Goal: Task Accomplishment & Management: Complete application form

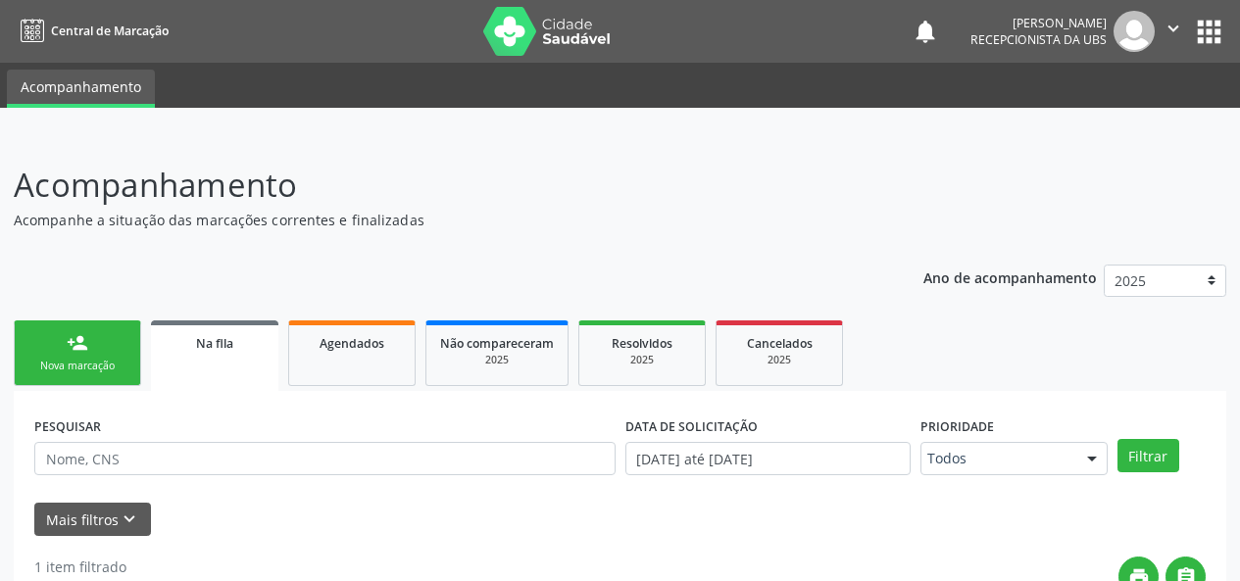
scroll to position [241, 0]
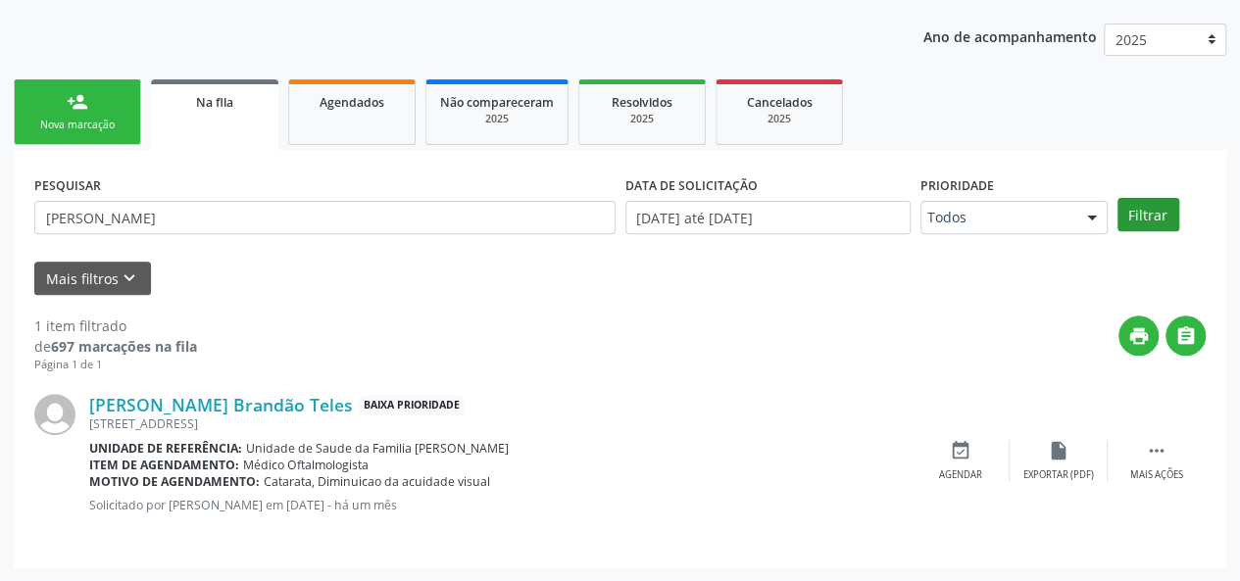
type input "[PERSON_NAME]"
click at [1169, 206] on button "Filtrar" at bounding box center [1149, 214] width 62 height 33
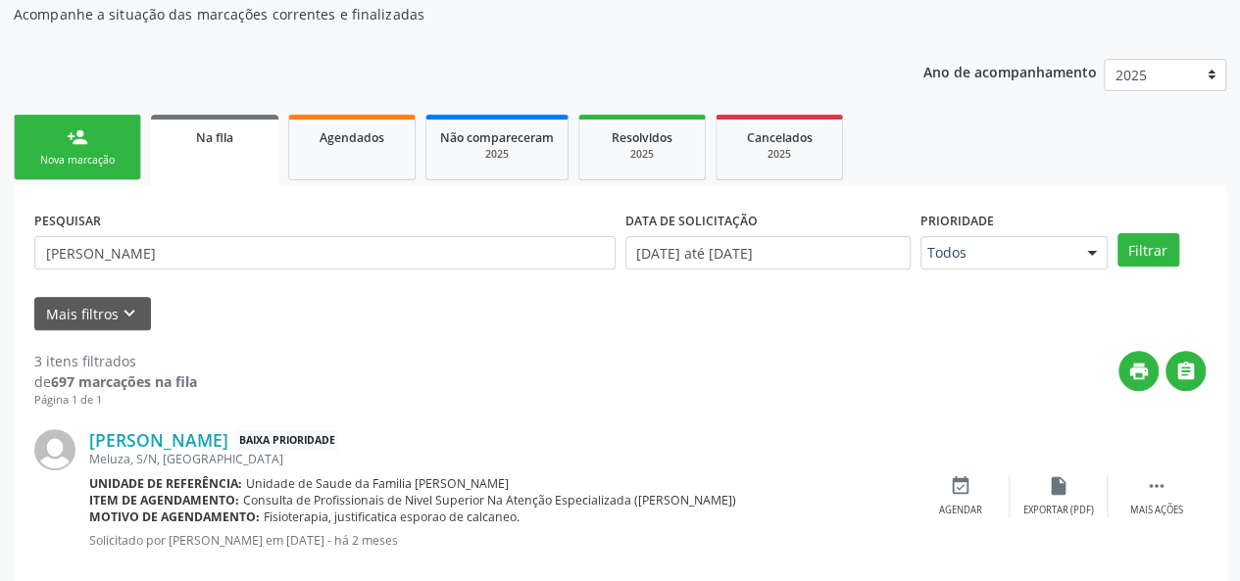
scroll to position [200, 0]
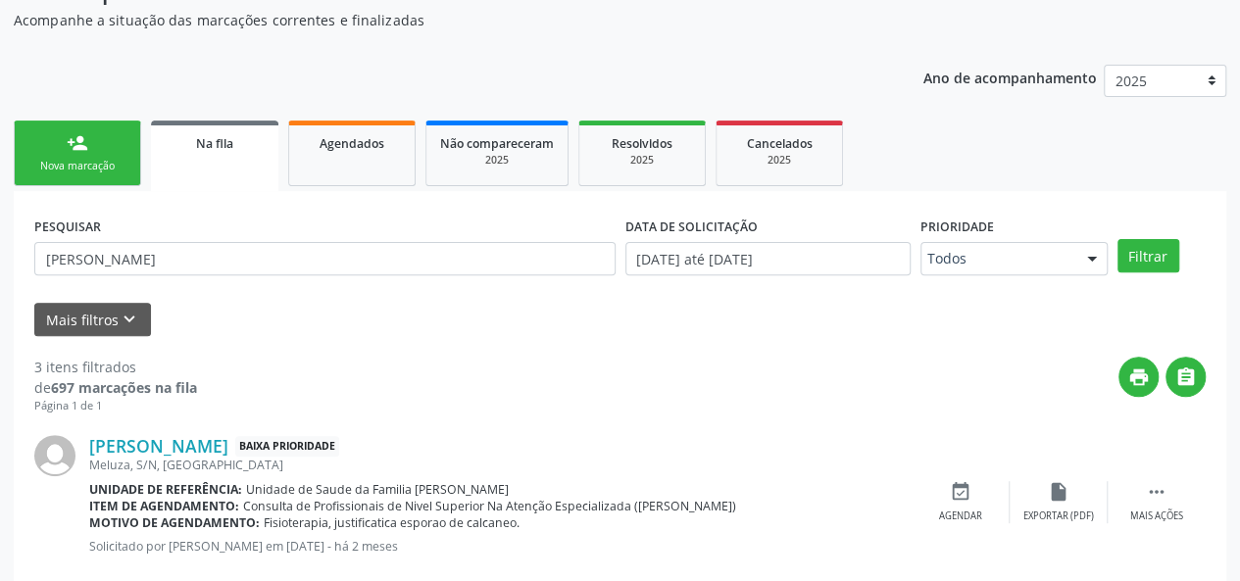
click at [107, 152] on link "person_add Nova marcação" at bounding box center [77, 154] width 127 height 66
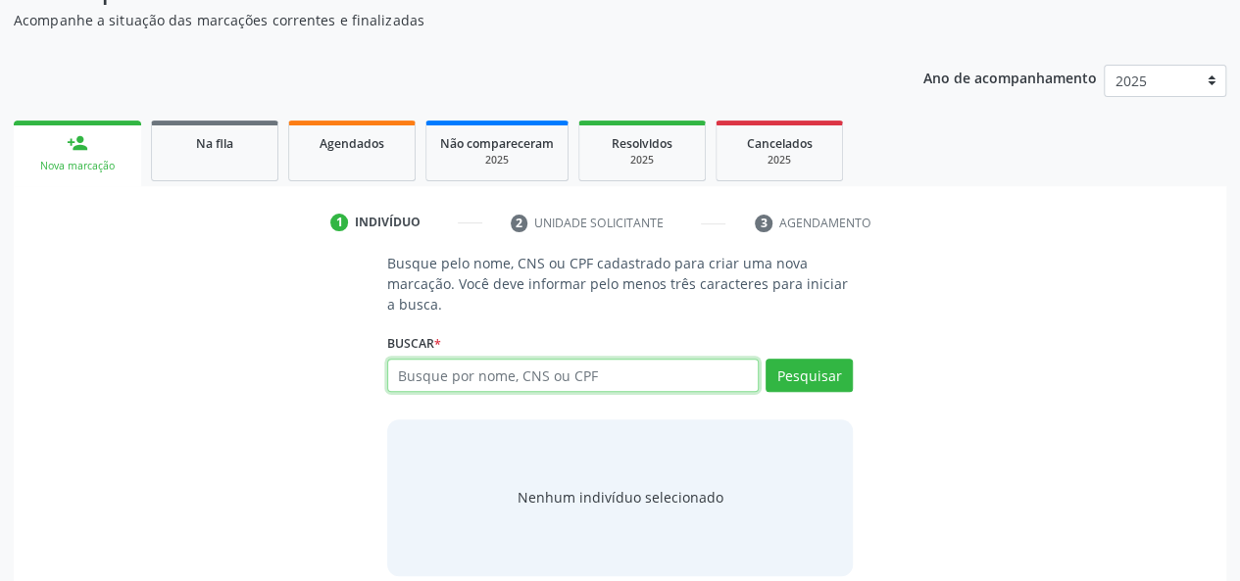
click at [542, 383] on input "text" at bounding box center [573, 375] width 373 height 33
paste input "[PERSON_NAME]"
type input "[PERSON_NAME]"
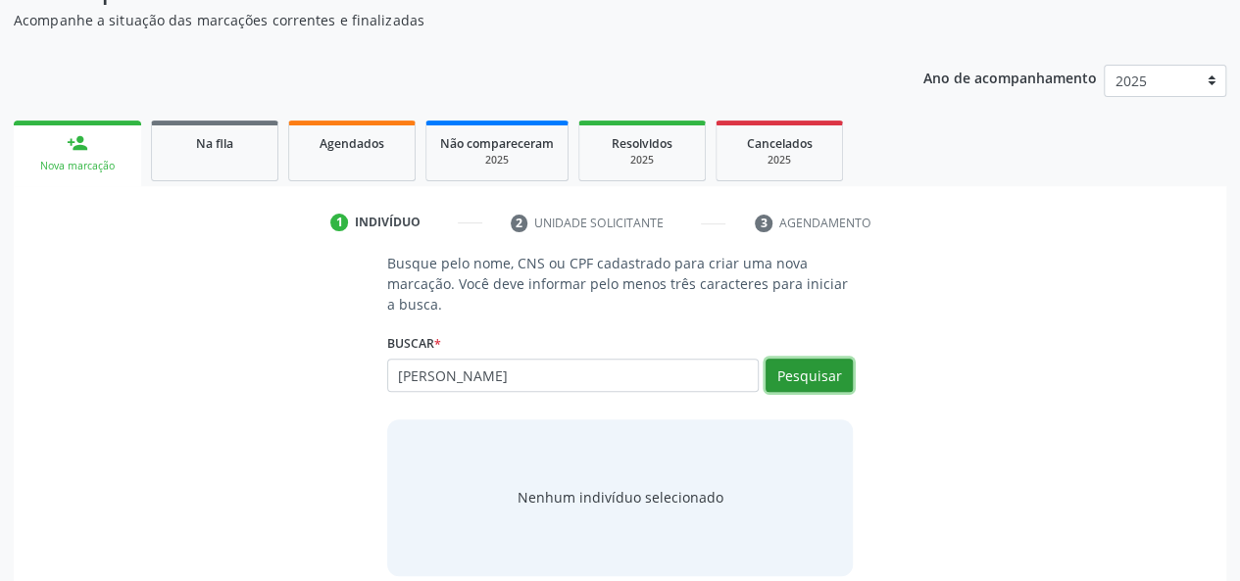
click at [822, 370] on button "Pesquisar" at bounding box center [809, 375] width 87 height 33
type input "[PERSON_NAME]"
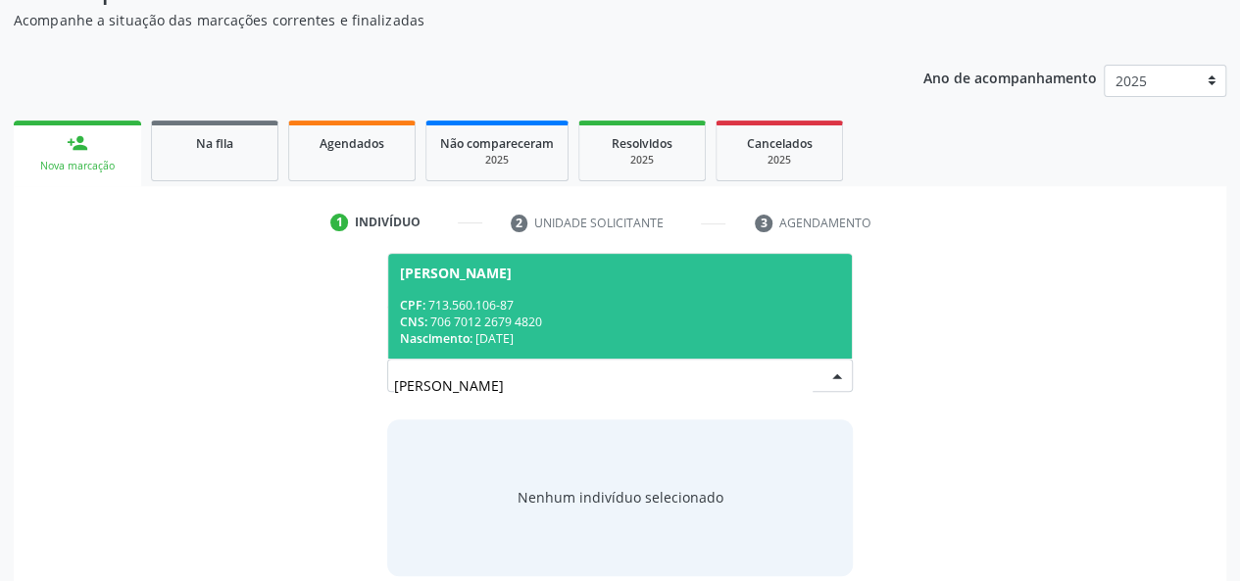
click at [504, 272] on div "[PERSON_NAME]" at bounding box center [456, 274] width 112 height 16
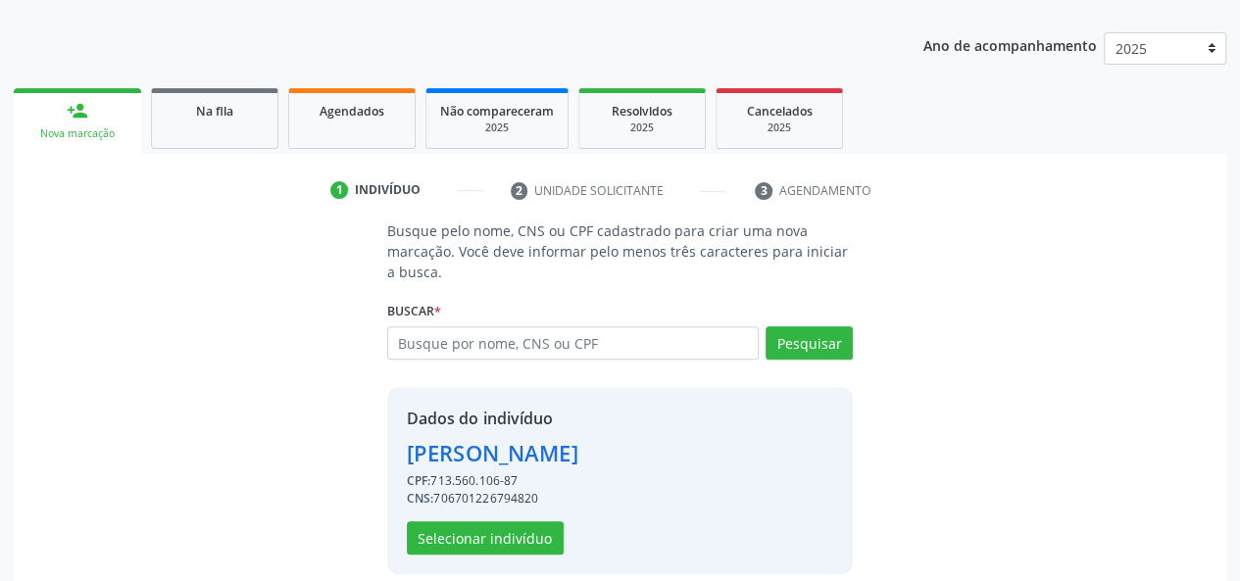
scroll to position [251, 0]
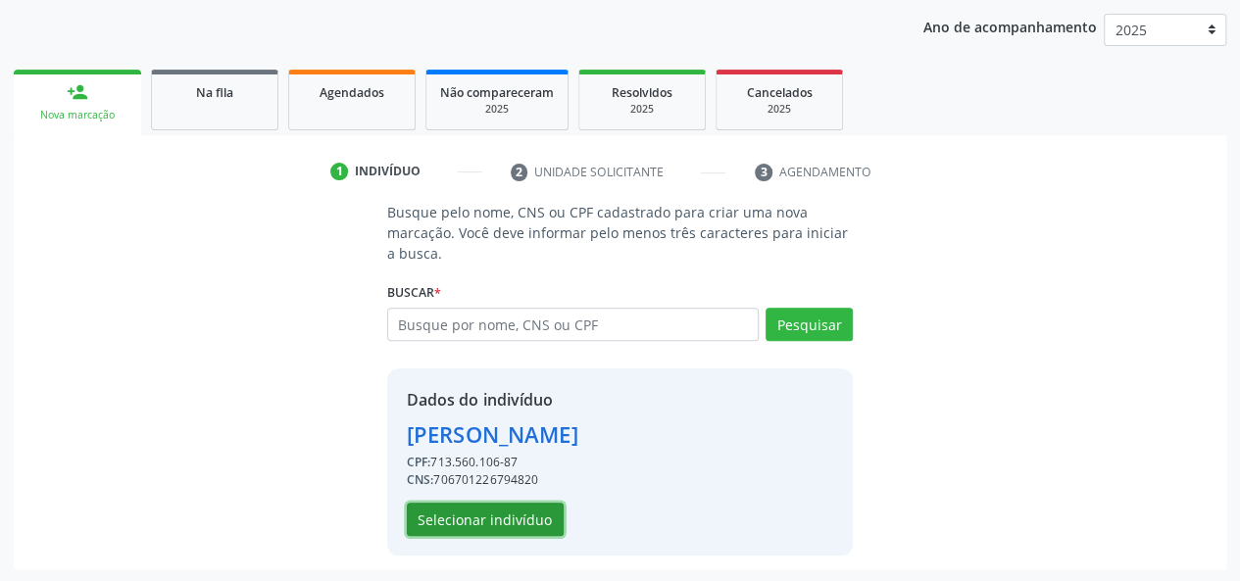
click at [504, 519] on button "Selecionar indivíduo" at bounding box center [485, 519] width 157 height 33
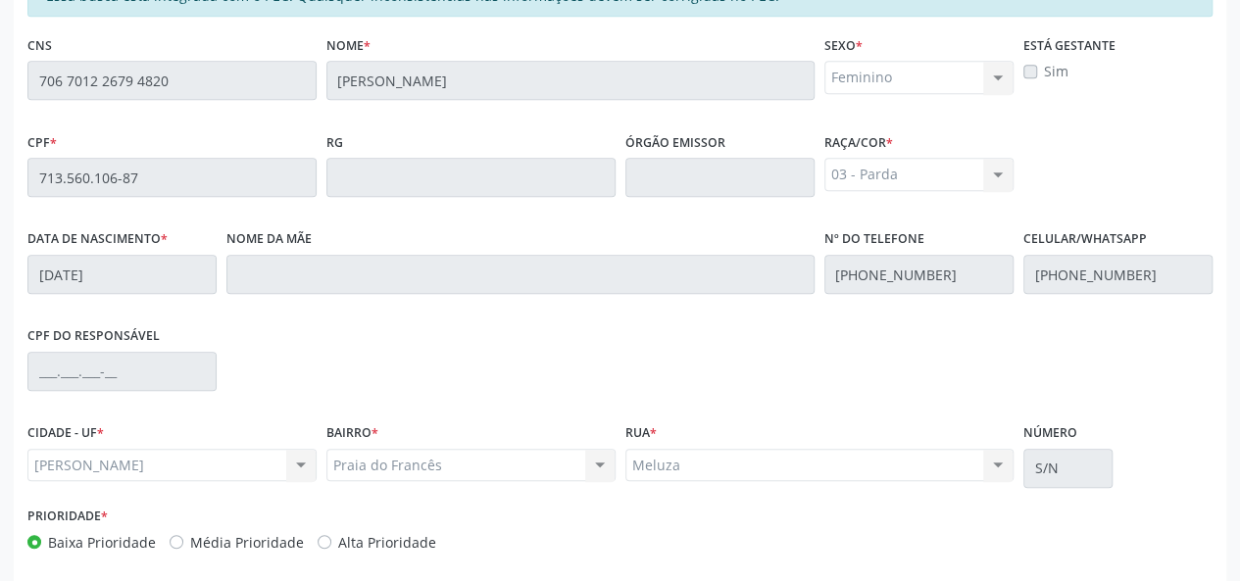
scroll to position [545, 0]
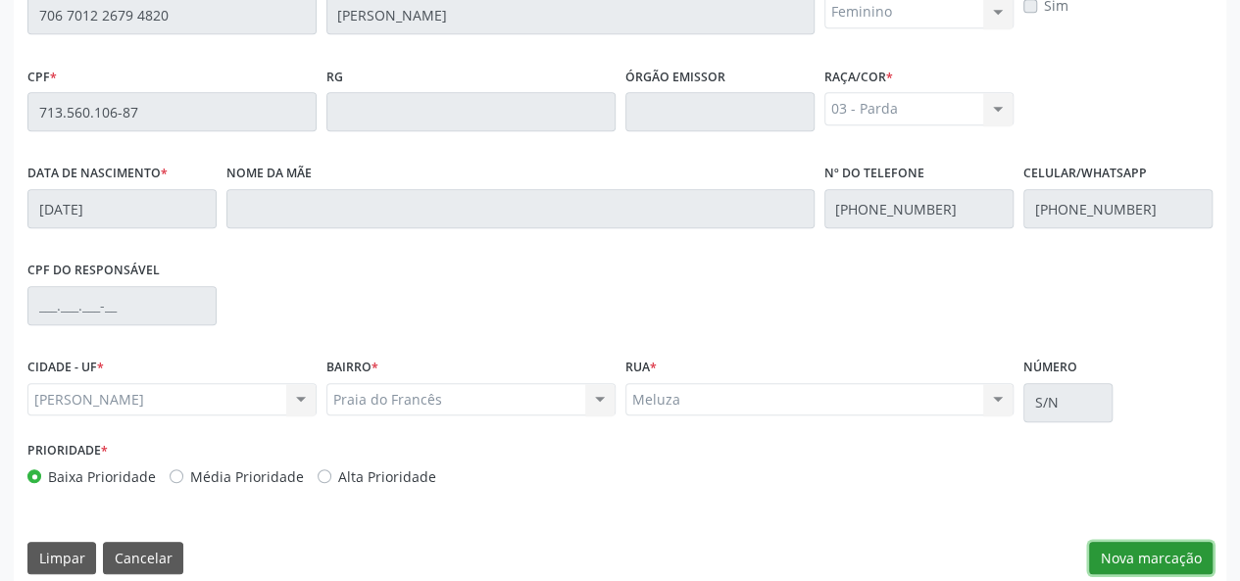
click at [1154, 548] on button "Nova marcação" at bounding box center [1151, 558] width 124 height 33
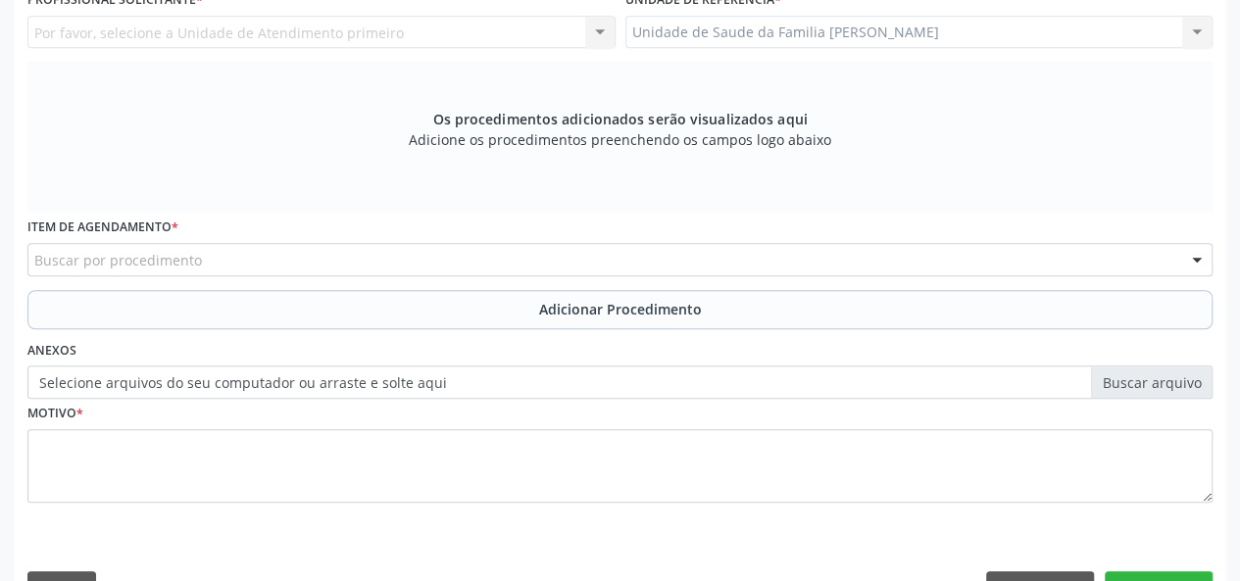
scroll to position [447, 0]
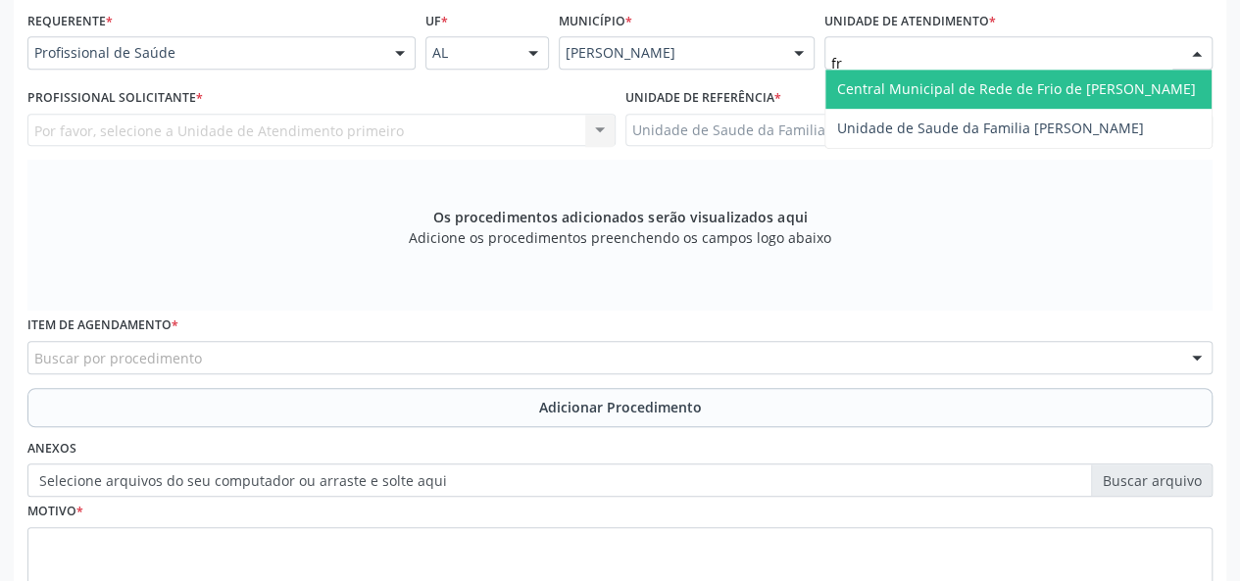
type input "f"
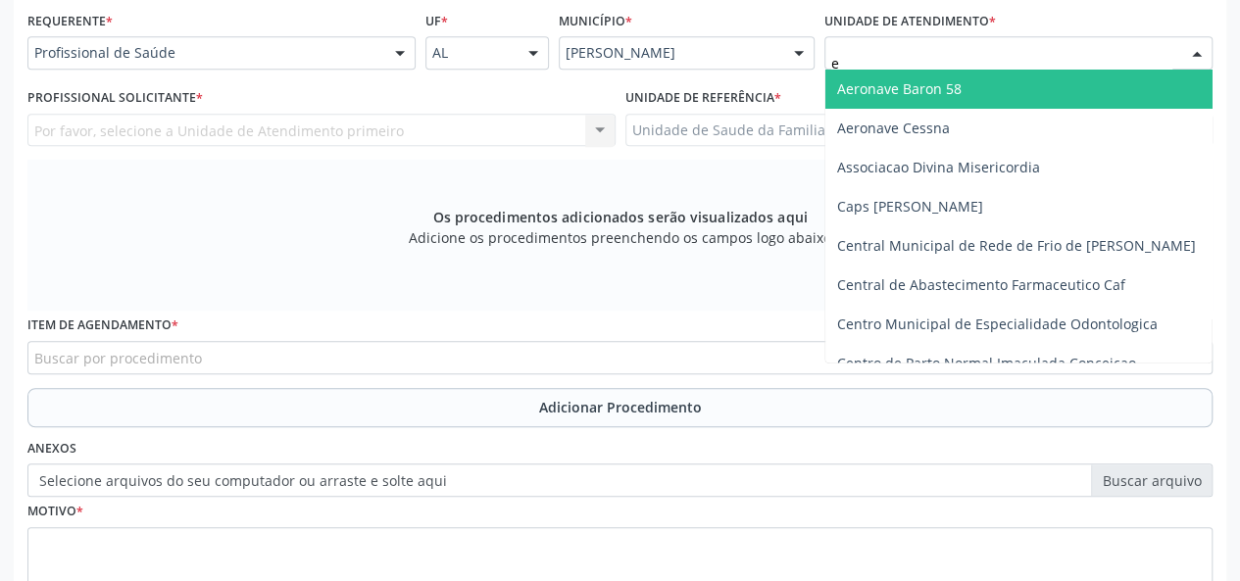
type input "es"
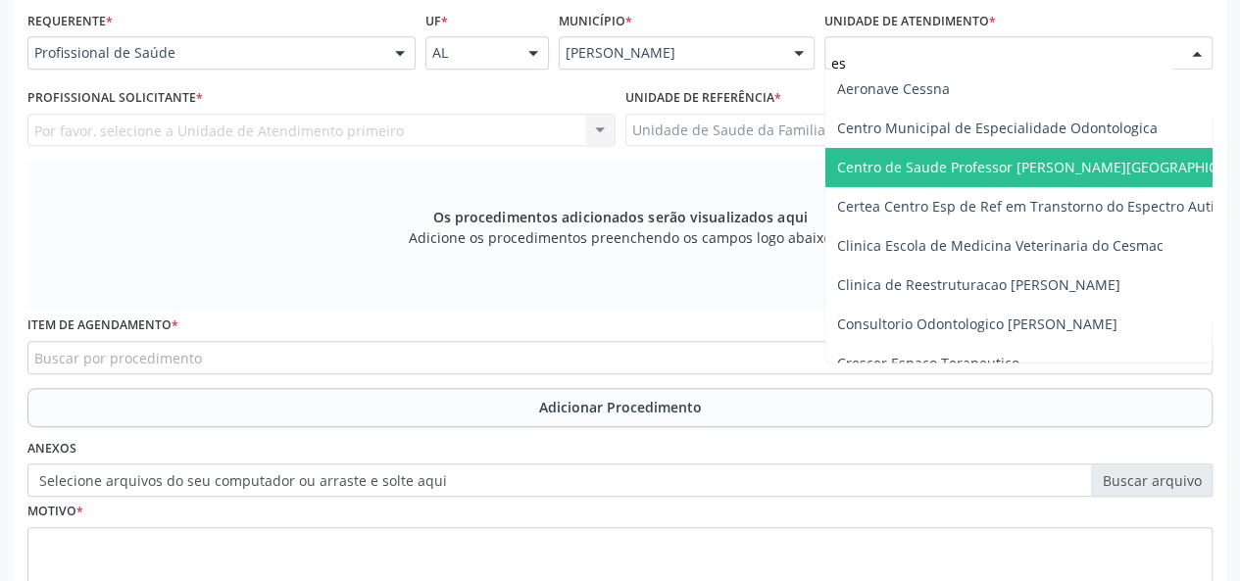
click at [957, 150] on span "Centro de Saude Professor [PERSON_NAME][GEOGRAPHIC_DATA]" at bounding box center [1070, 167] width 489 height 39
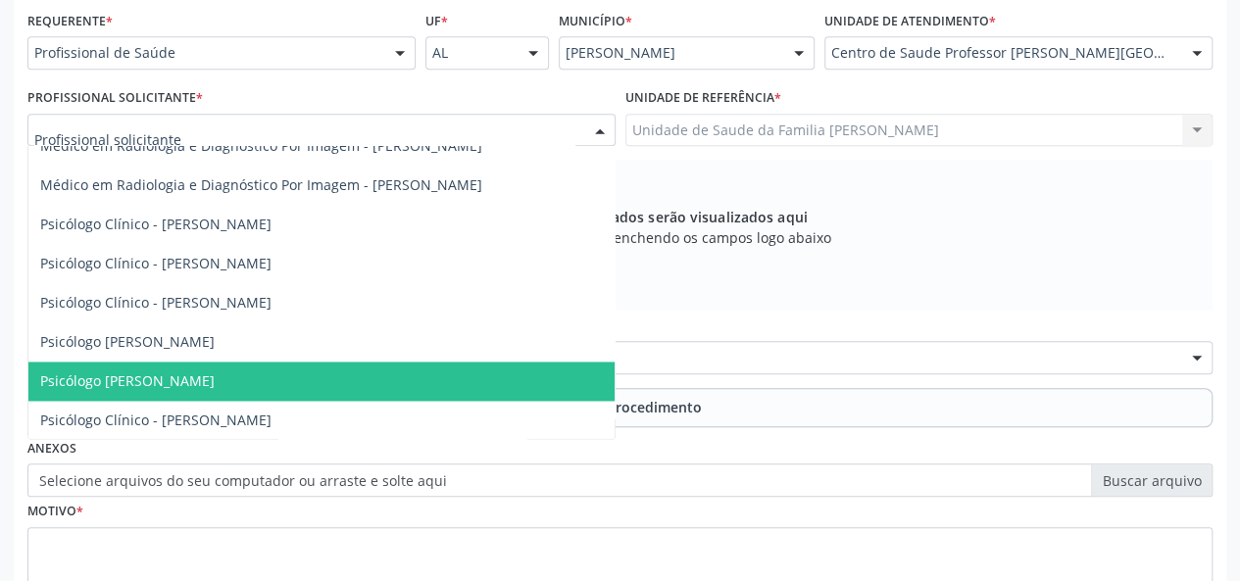
scroll to position [1569, 0]
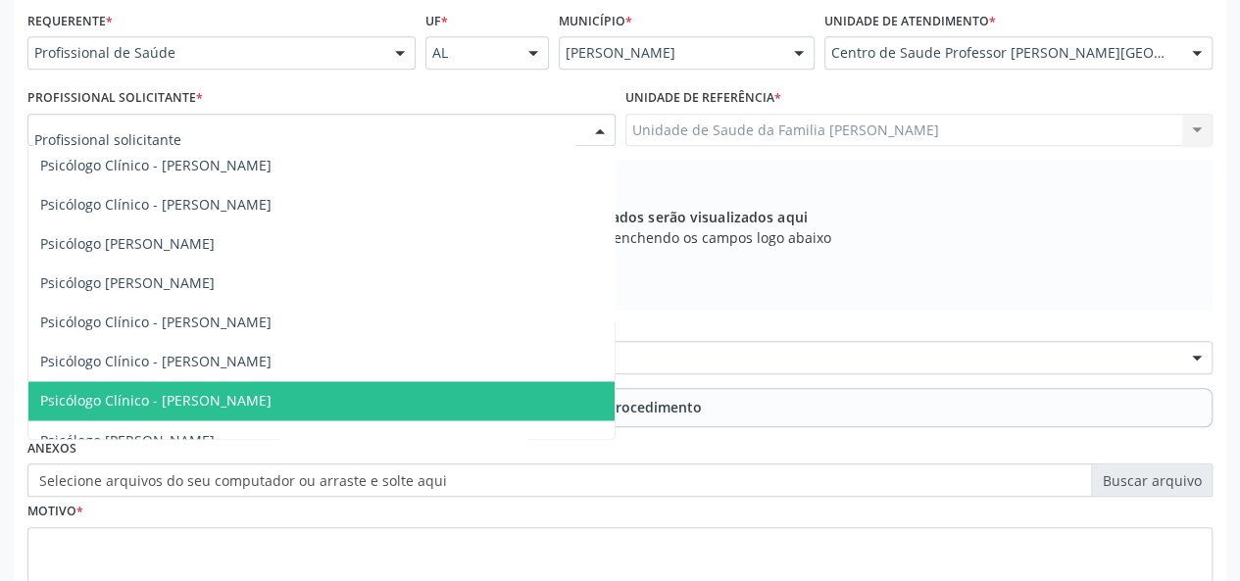
click at [198, 389] on span "Psicólogo Clínico - [PERSON_NAME]" at bounding box center [321, 400] width 586 height 39
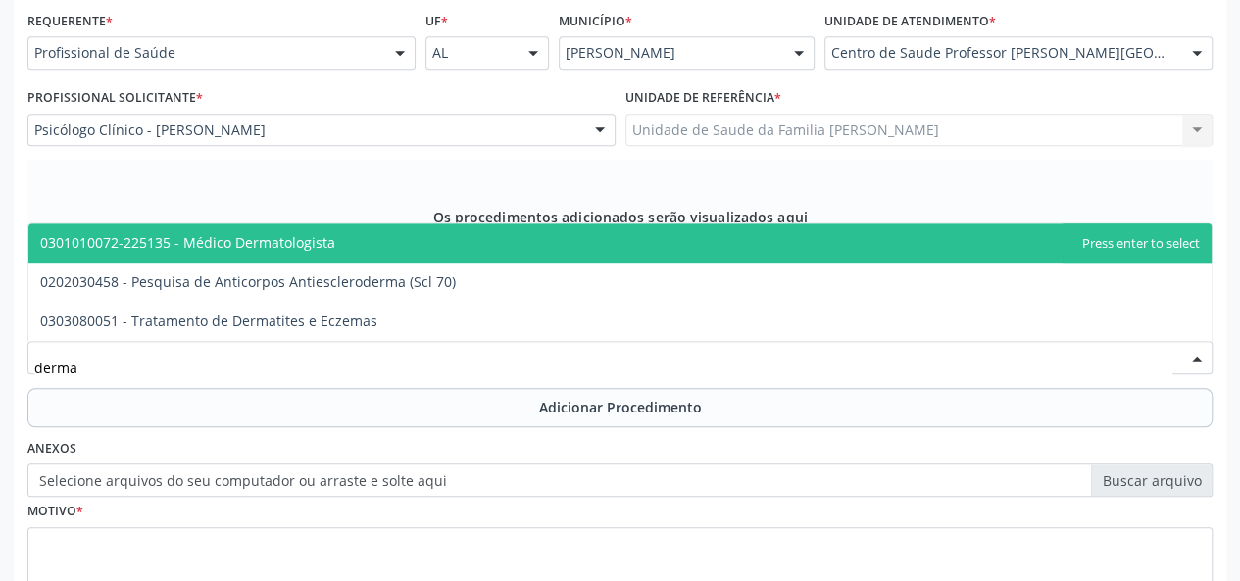
type input "dermat"
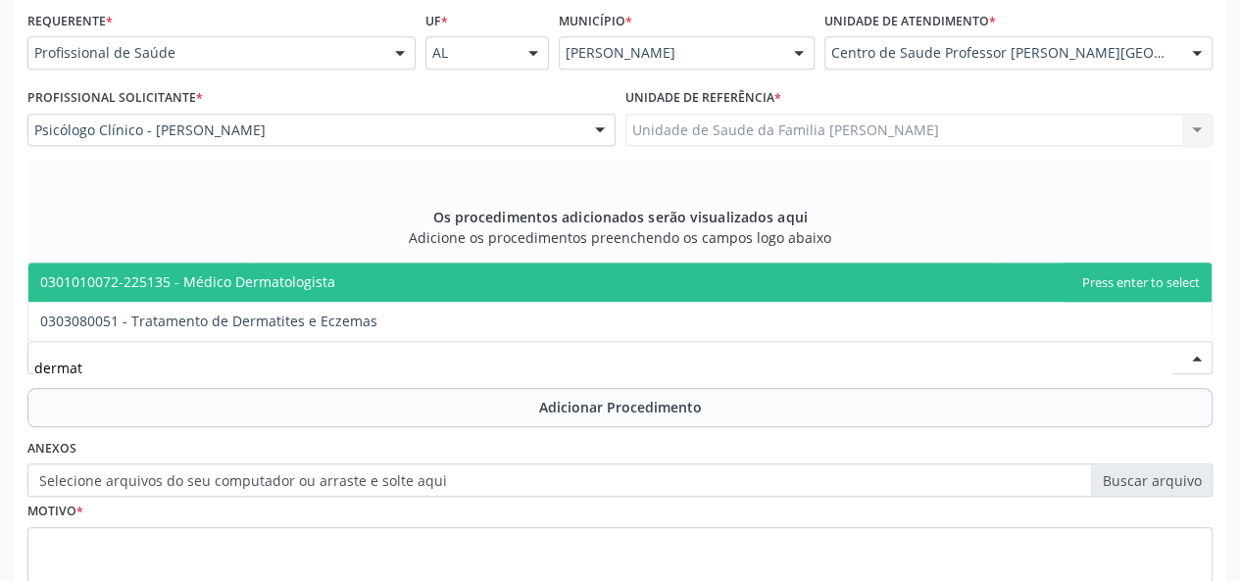
click at [259, 281] on span "0301010072-225135 - Médico Dermatologista" at bounding box center [187, 282] width 295 height 19
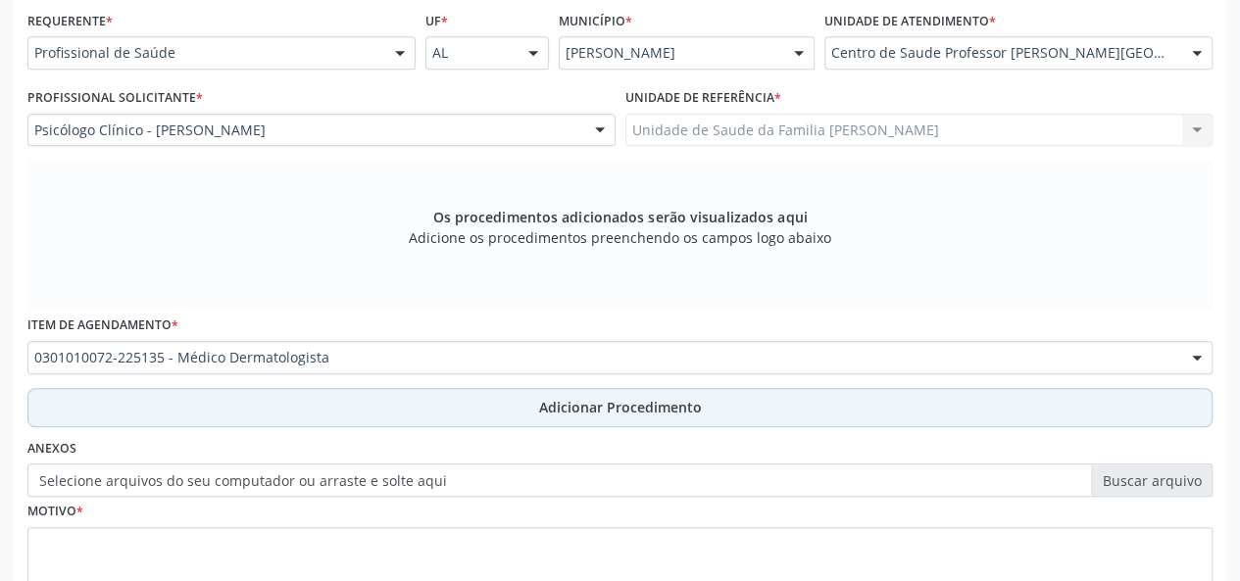
click at [566, 397] on span "Adicionar Procedimento" at bounding box center [620, 407] width 163 height 21
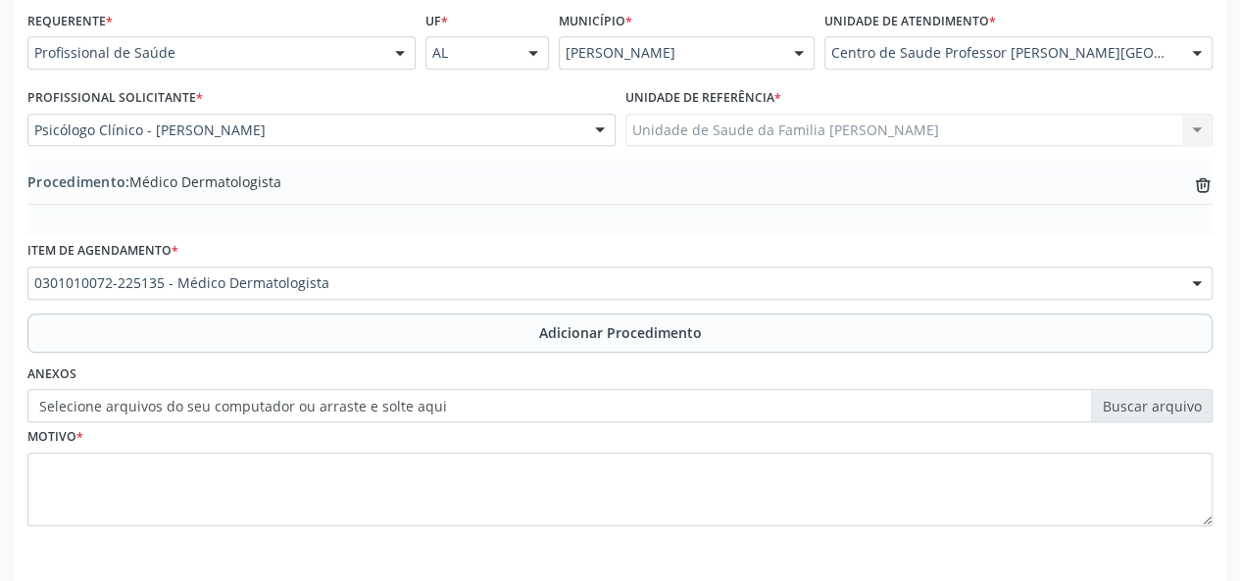
click at [1136, 411] on label "Selecione arquivos do seu computador ou arraste e solte aqui" at bounding box center [620, 405] width 1186 height 33
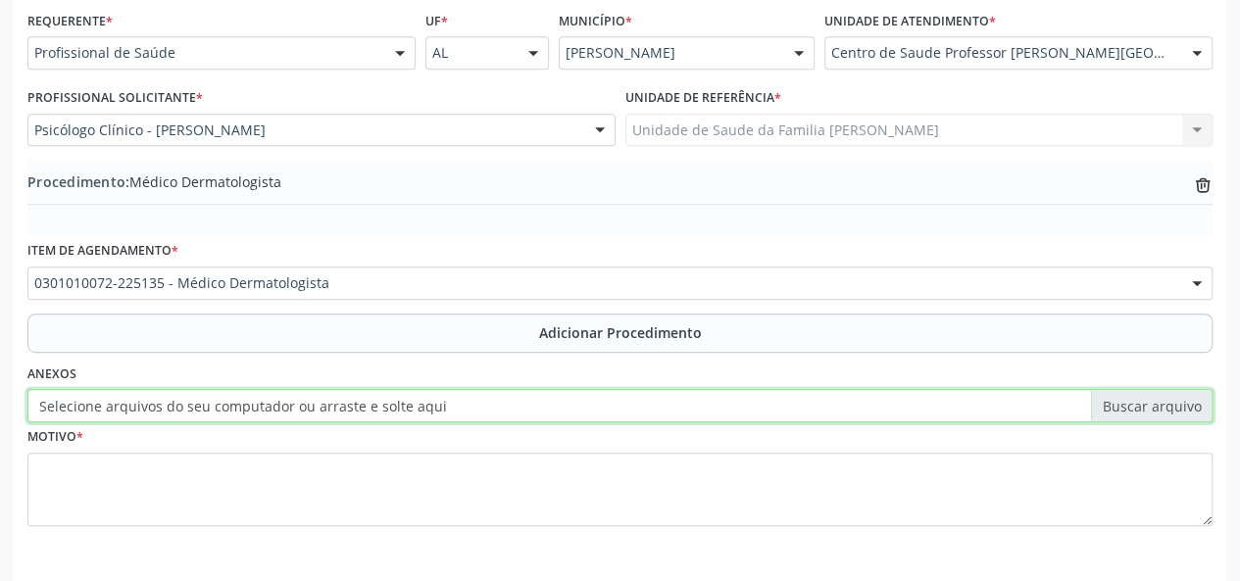
click at [1136, 411] on input "Selecione arquivos do seu computador ou arraste e solte aqui" at bounding box center [620, 405] width 1186 height 33
type input "C:\fakepath\Nascimento.jpg"
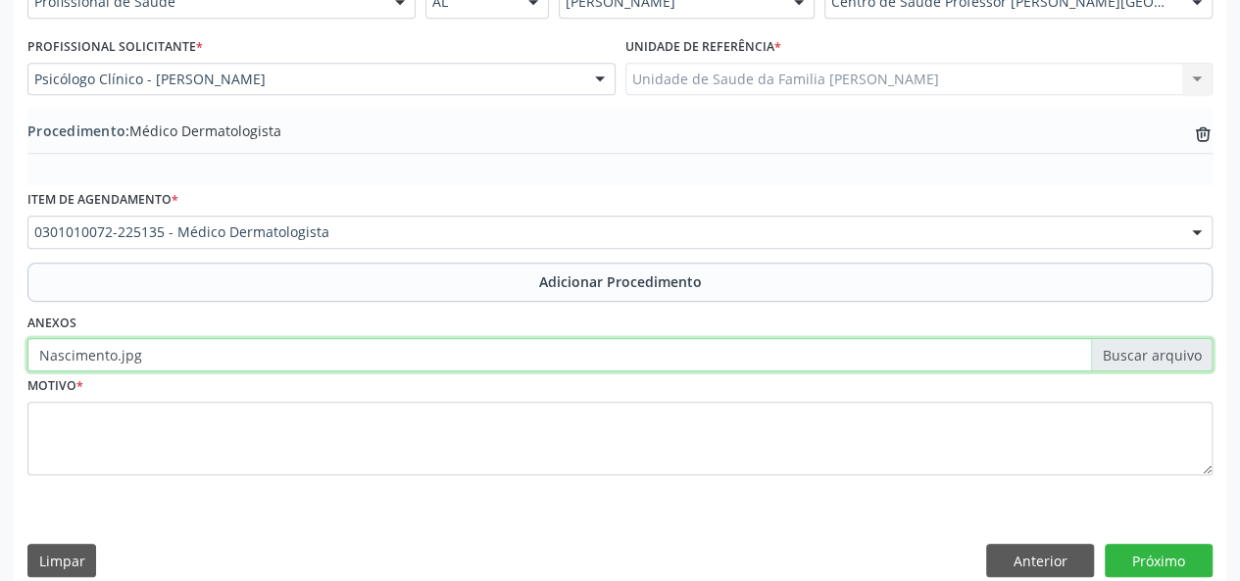
scroll to position [520, 0]
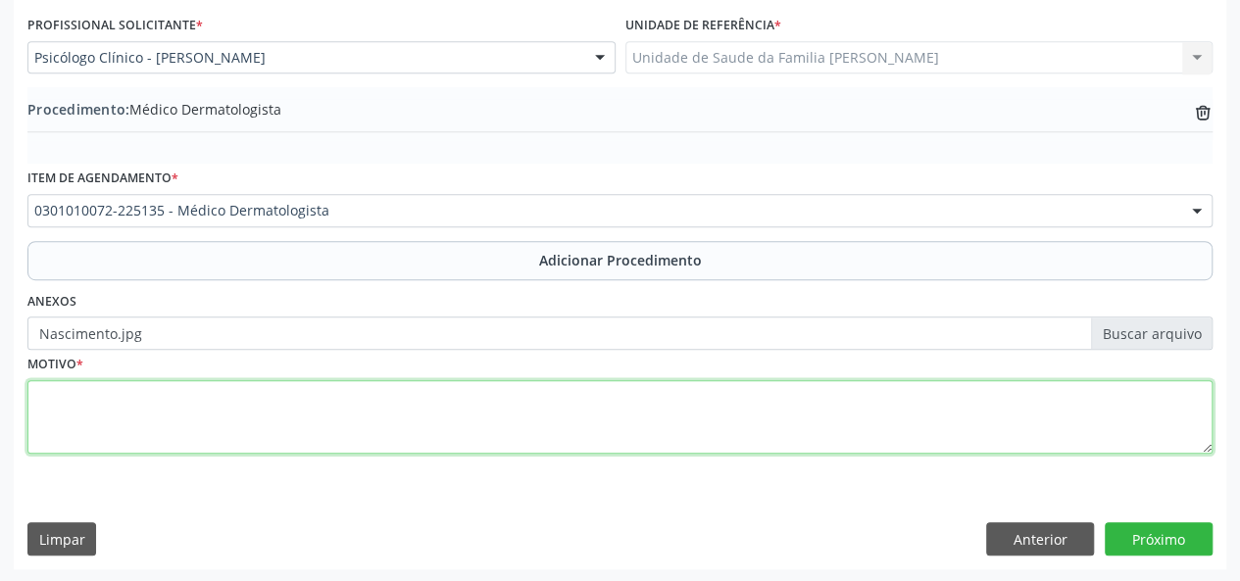
click at [33, 405] on textarea at bounding box center [620, 417] width 1186 height 75
type textarea "Alergia"
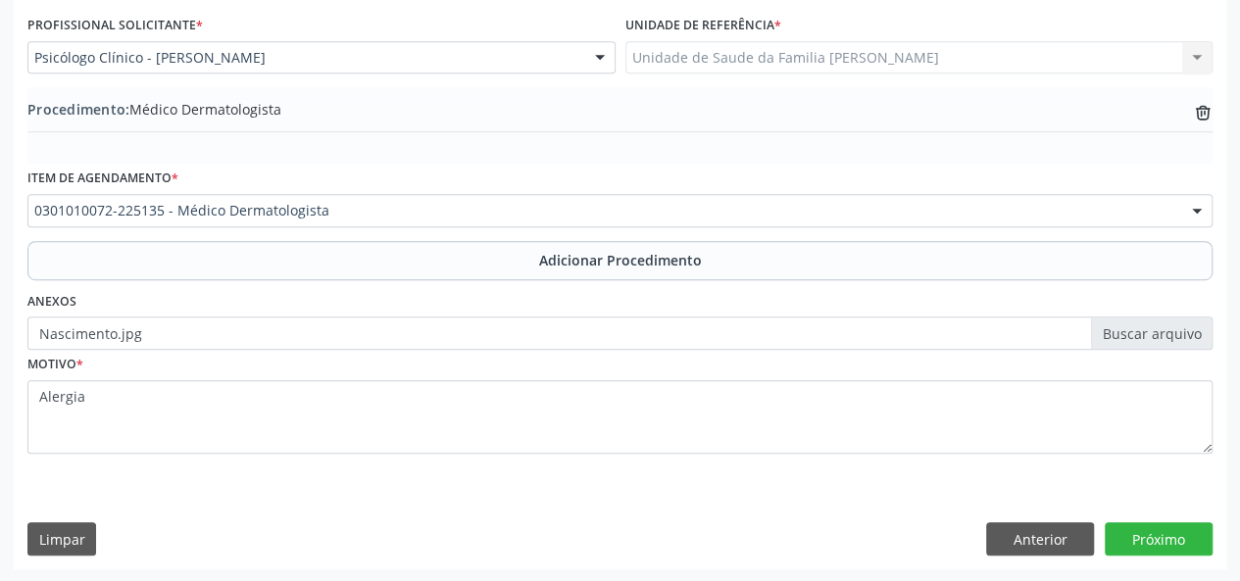
click at [1131, 513] on div "Requerente * Profissional de Saúde Profissional de Saúde Paciente Nenhum result…" at bounding box center [620, 250] width 1213 height 635
click at [1159, 539] on button "Próximo" at bounding box center [1159, 539] width 108 height 33
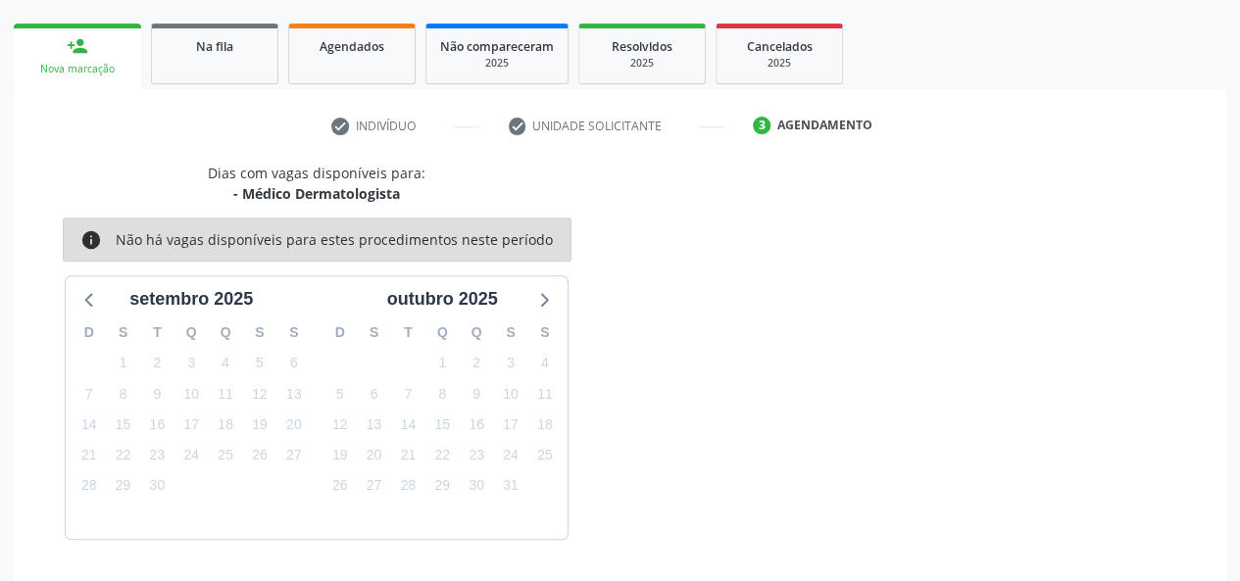
scroll to position [355, 0]
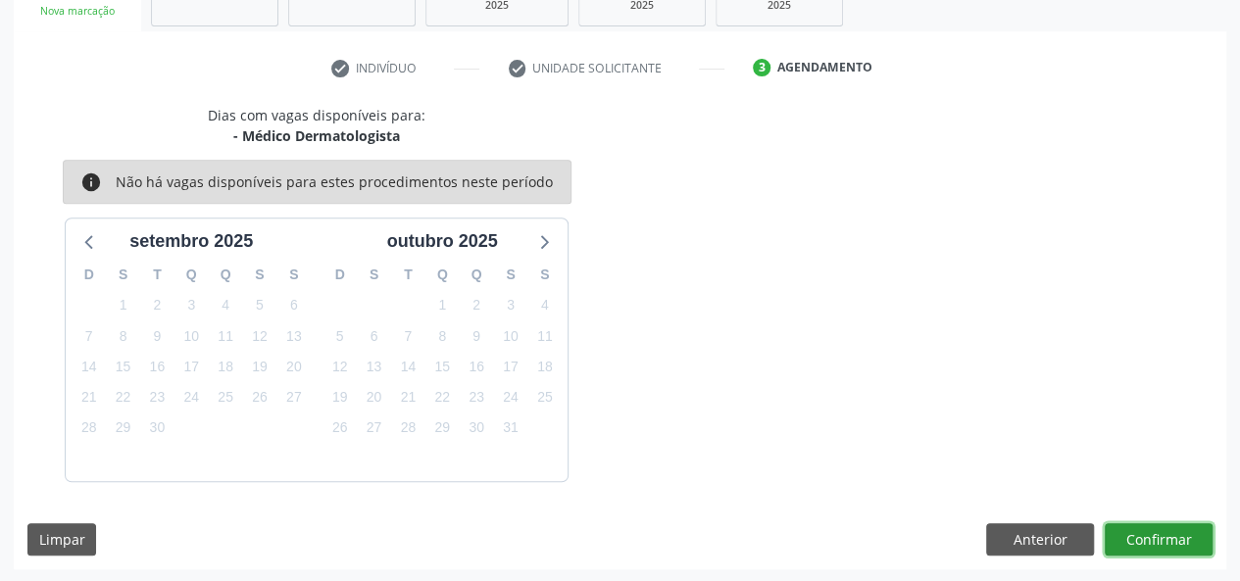
click at [1190, 550] on button "Confirmar" at bounding box center [1159, 540] width 108 height 33
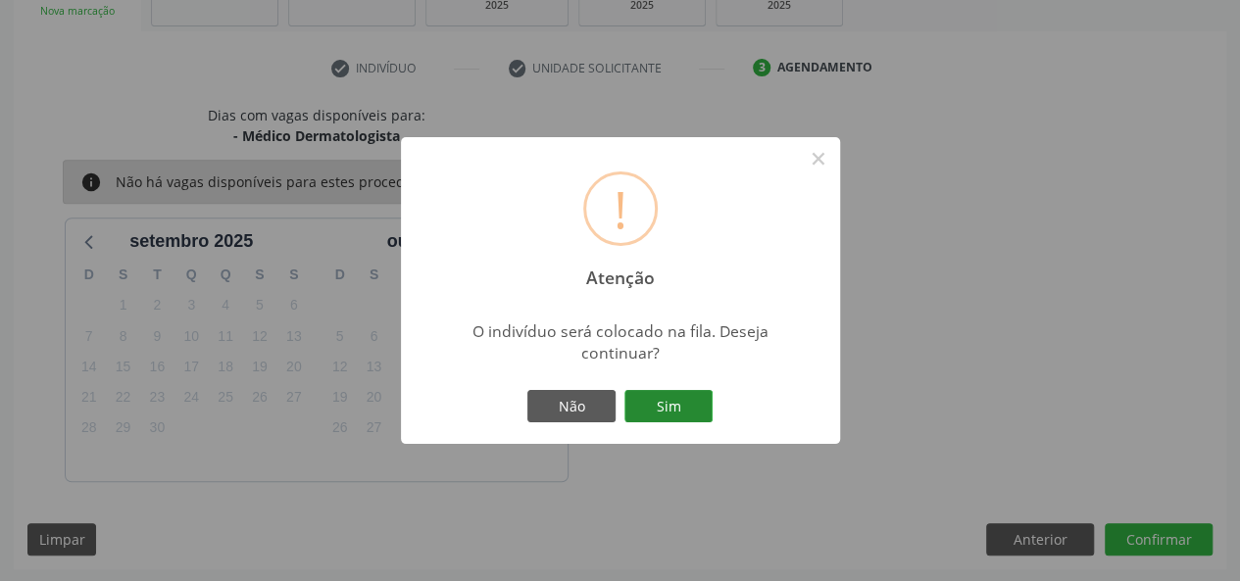
click at [682, 407] on button "Sim" at bounding box center [669, 406] width 88 height 33
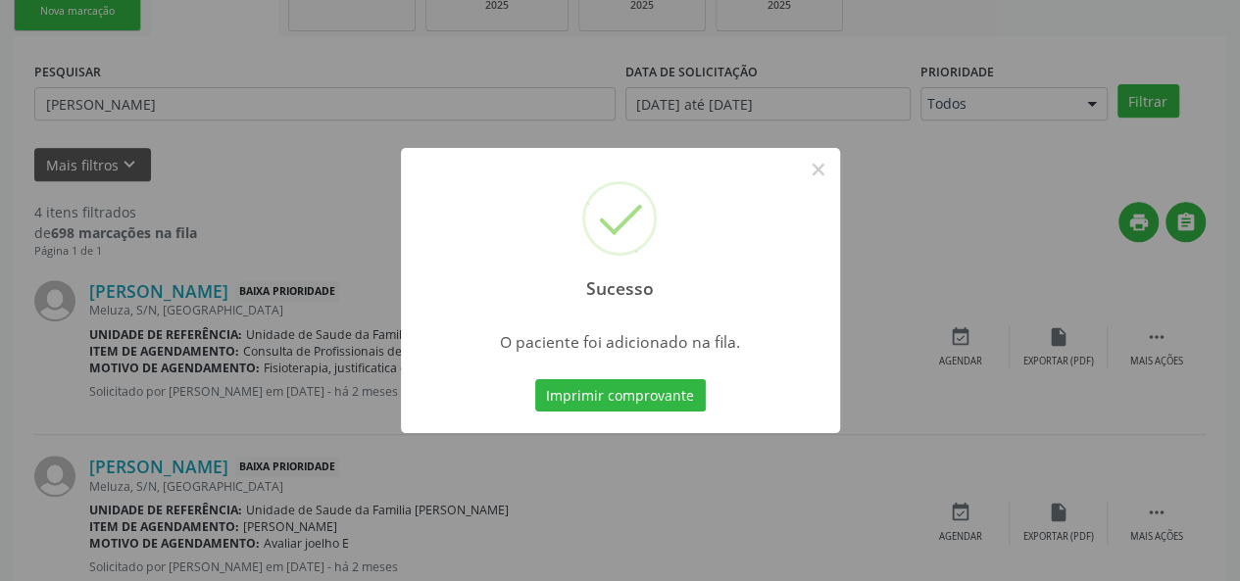
scroll to position [92, 0]
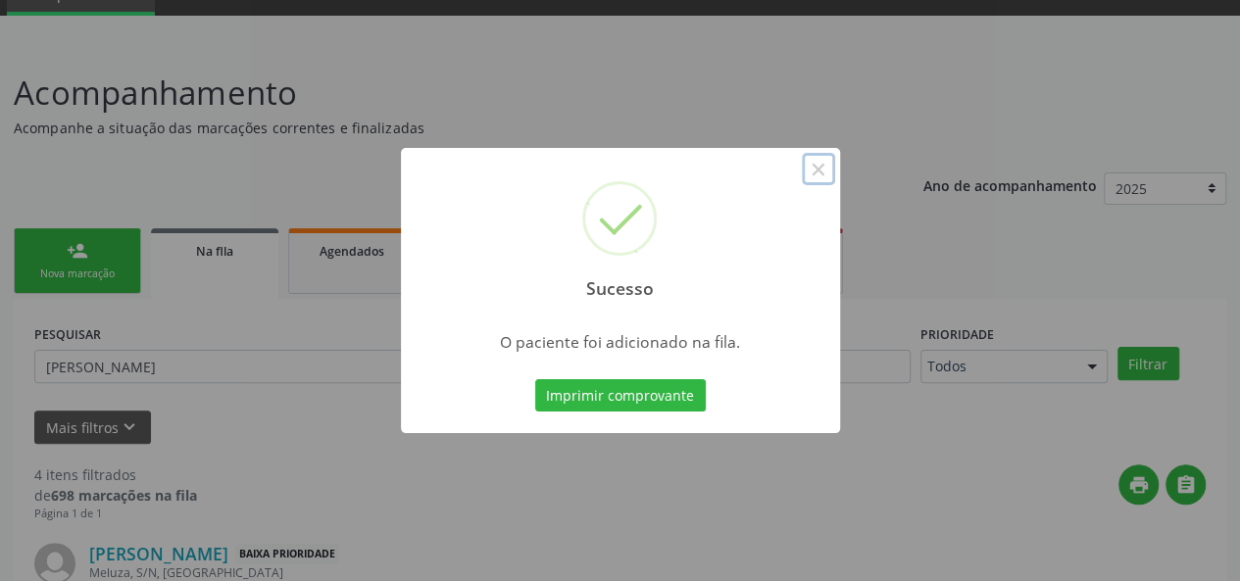
click at [813, 161] on button "×" at bounding box center [818, 169] width 33 height 33
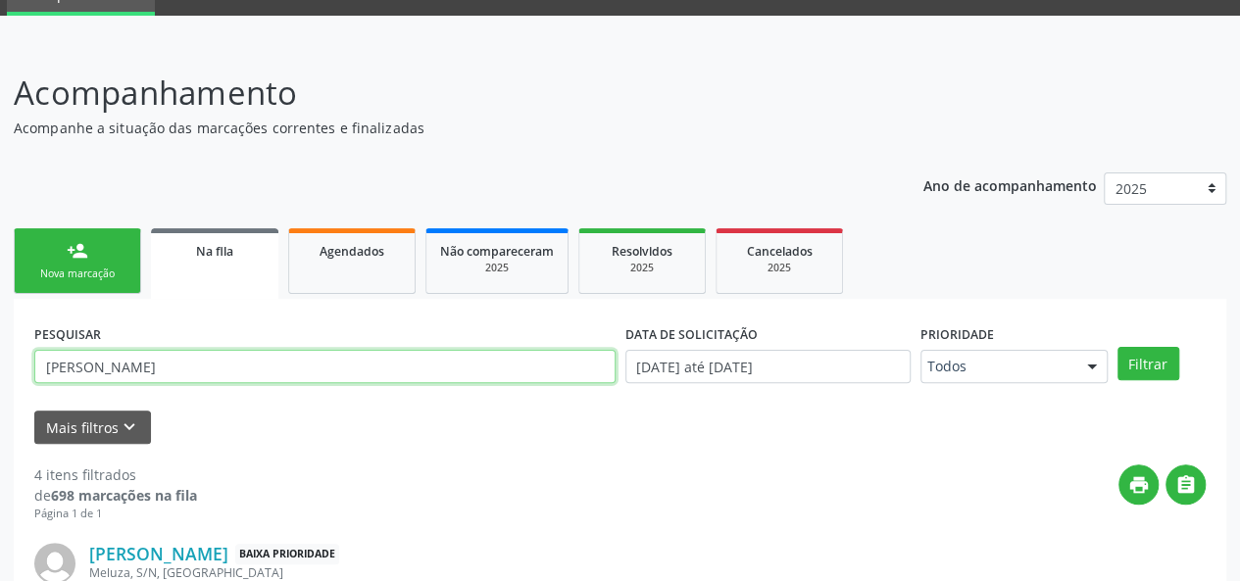
drag, startPoint x: 303, startPoint y: 362, endPoint x: 0, endPoint y: 401, distance: 305.5
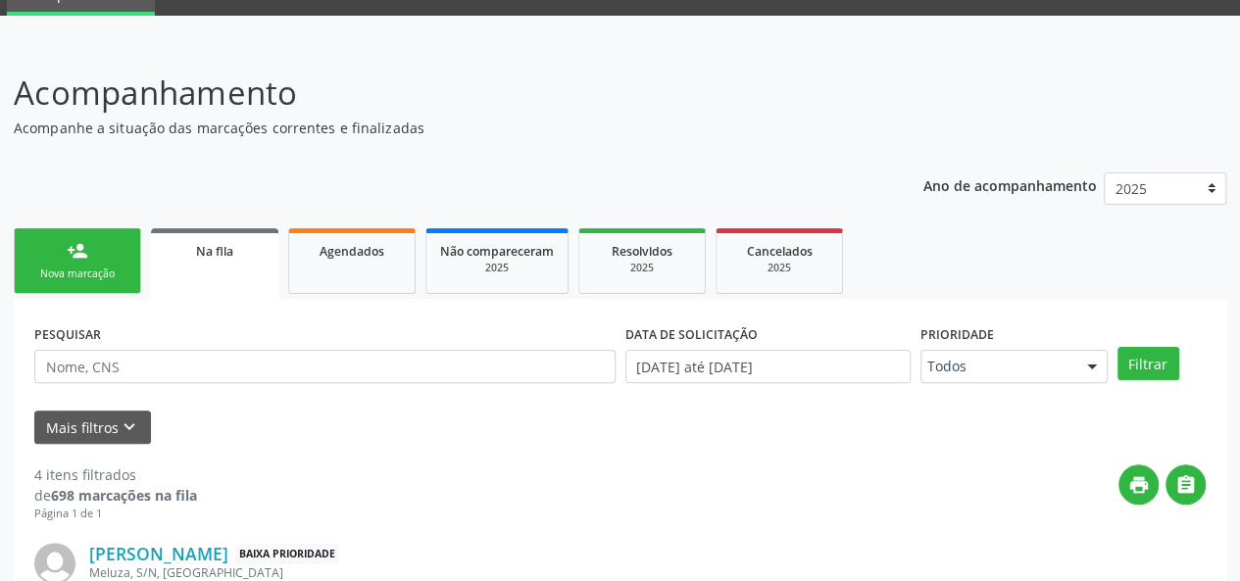
click at [75, 274] on div "Nova marcação" at bounding box center [77, 274] width 98 height 15
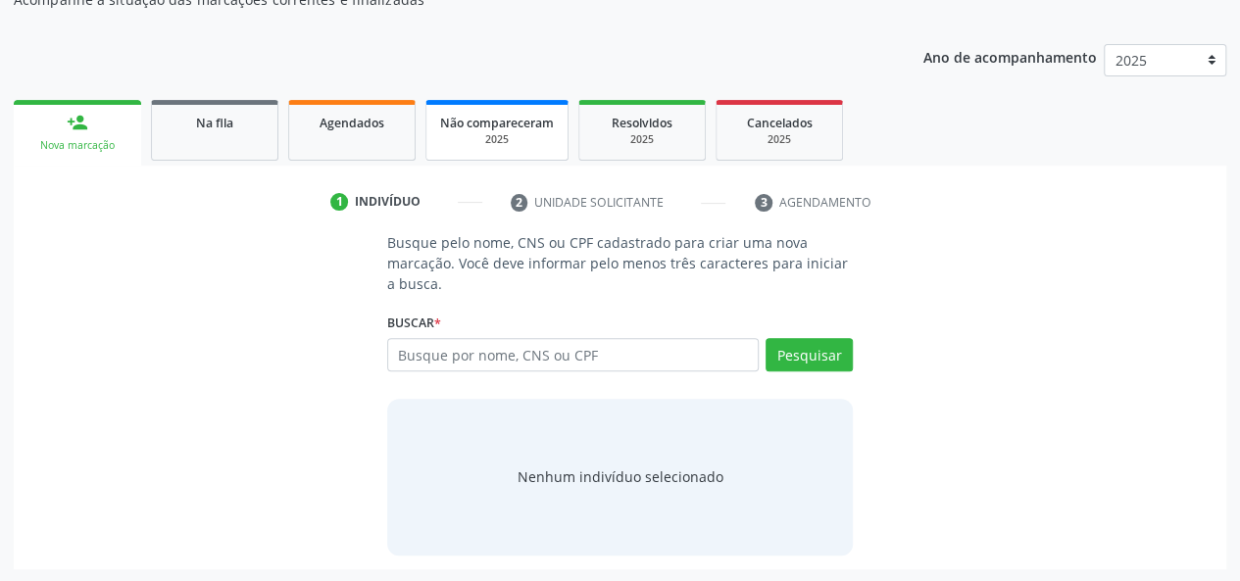
scroll to position [222, 0]
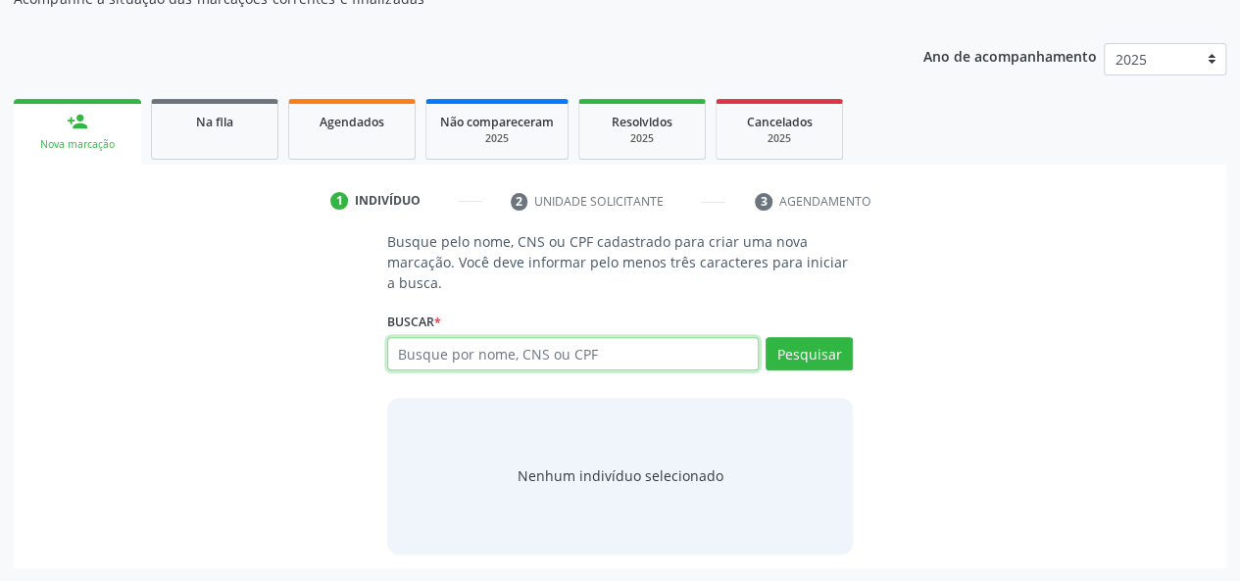
click at [470, 353] on input "text" at bounding box center [573, 353] width 373 height 33
type input "703007861102075"
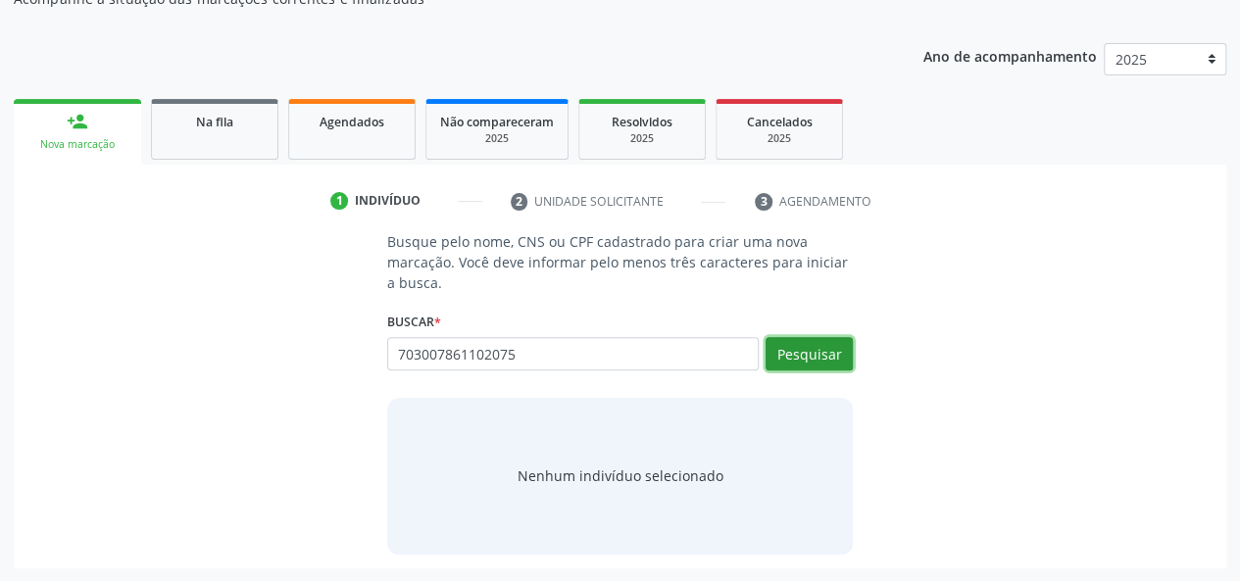
click at [784, 366] on button "Pesquisar" at bounding box center [809, 353] width 87 height 33
type input "703007861102075"
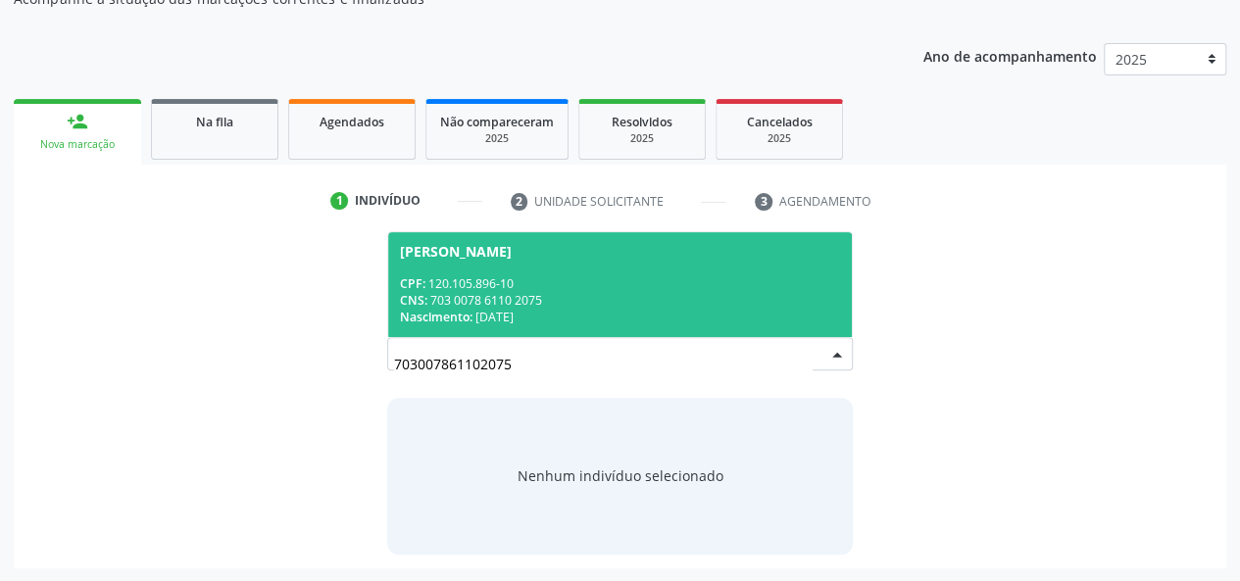
click at [506, 296] on div "CNS: 703 0078 6110 2075" at bounding box center [620, 300] width 441 height 17
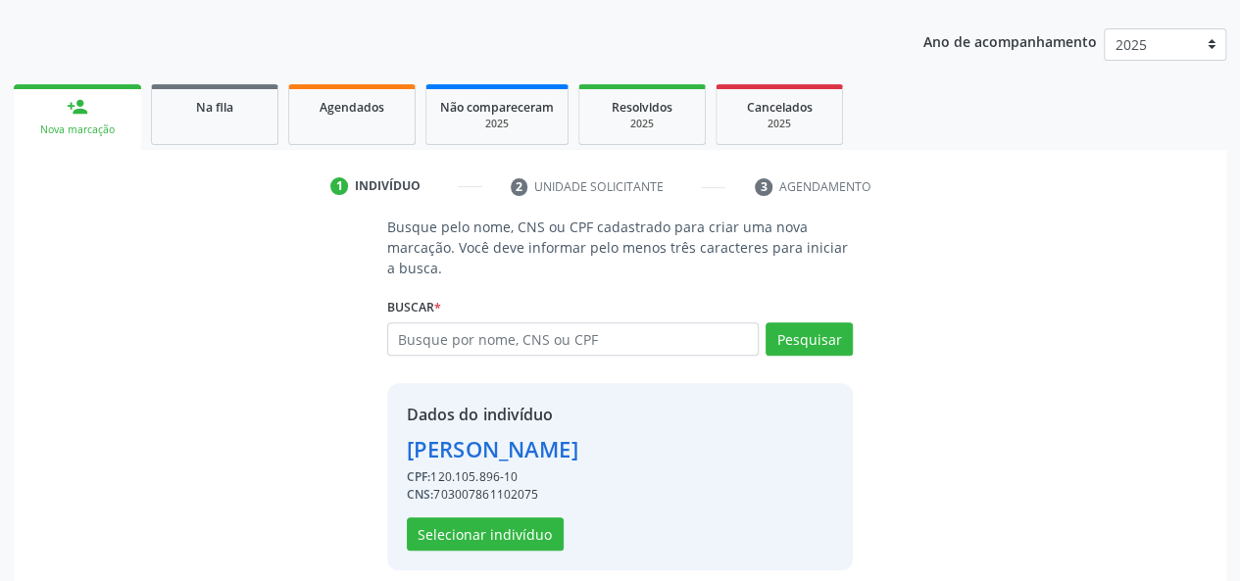
scroll to position [251, 0]
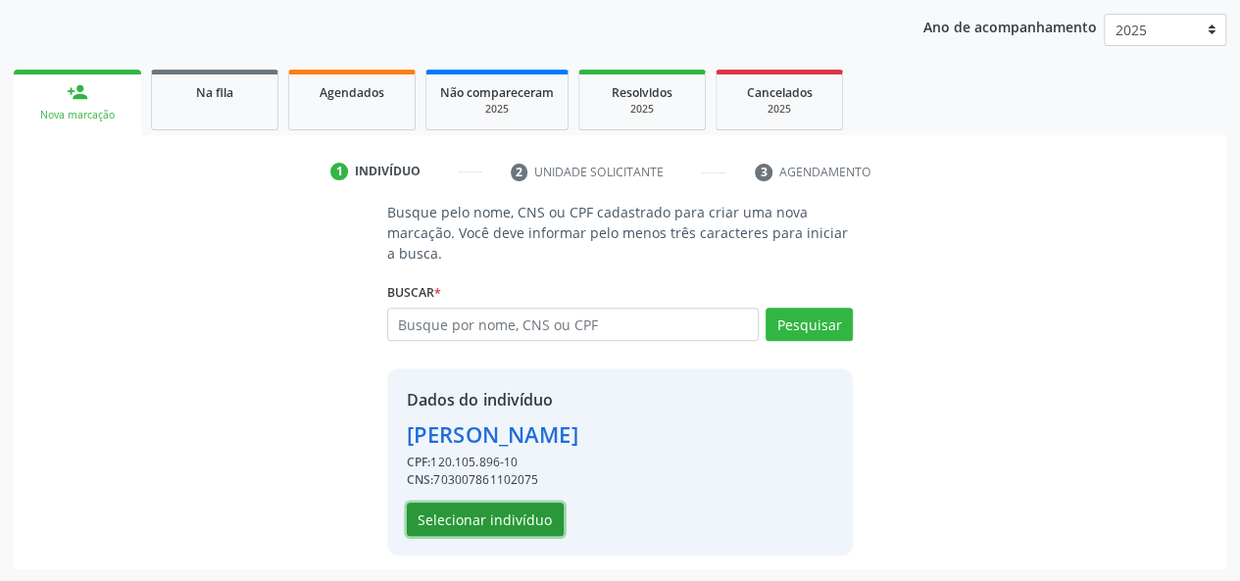
click at [492, 525] on button "Selecionar indivíduo" at bounding box center [485, 519] width 157 height 33
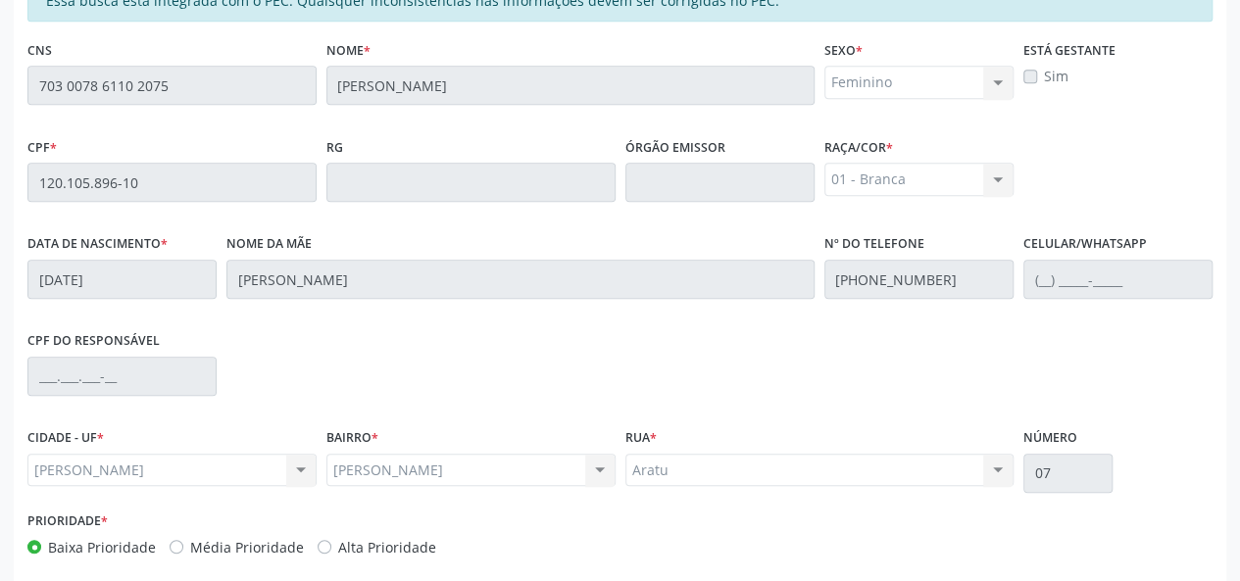
scroll to position [545, 0]
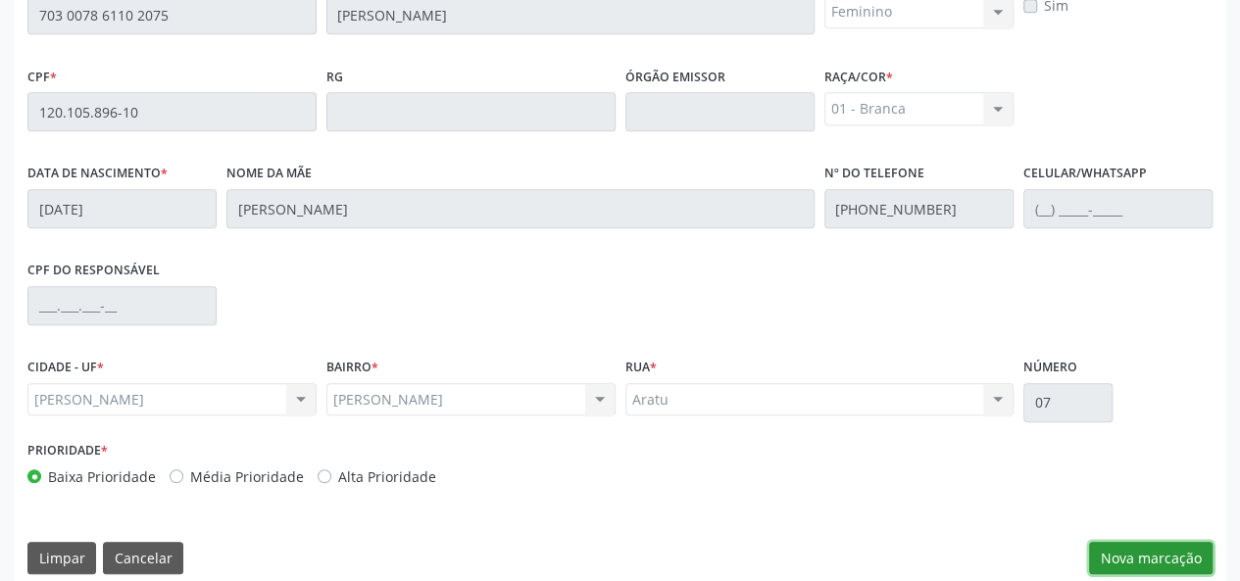
click at [1098, 548] on button "Nova marcação" at bounding box center [1151, 558] width 124 height 33
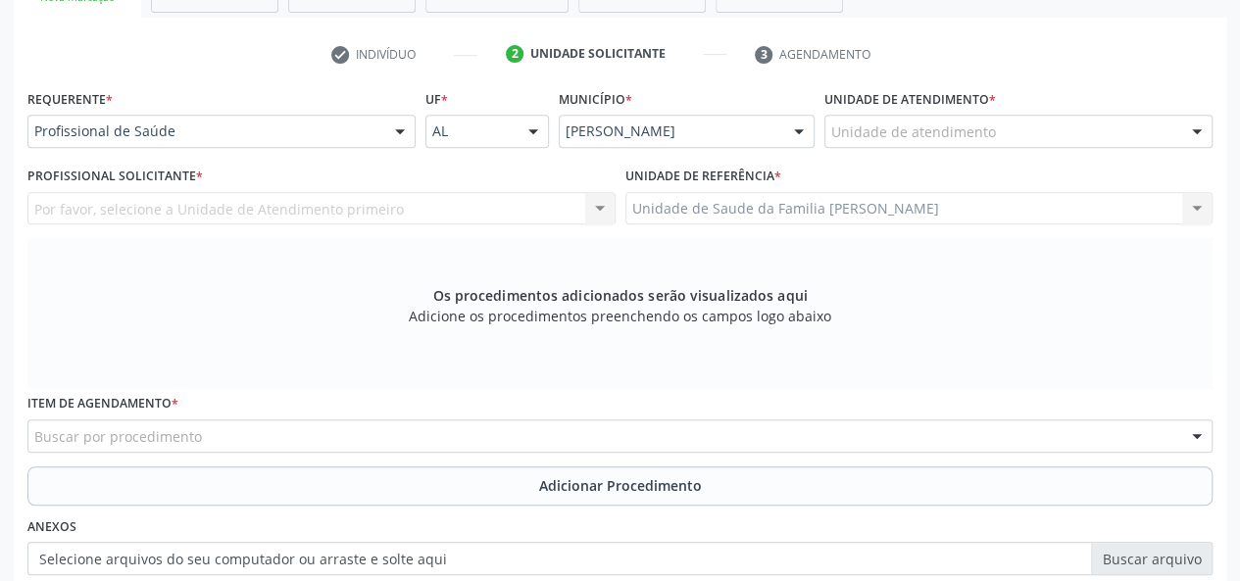
scroll to position [153, 0]
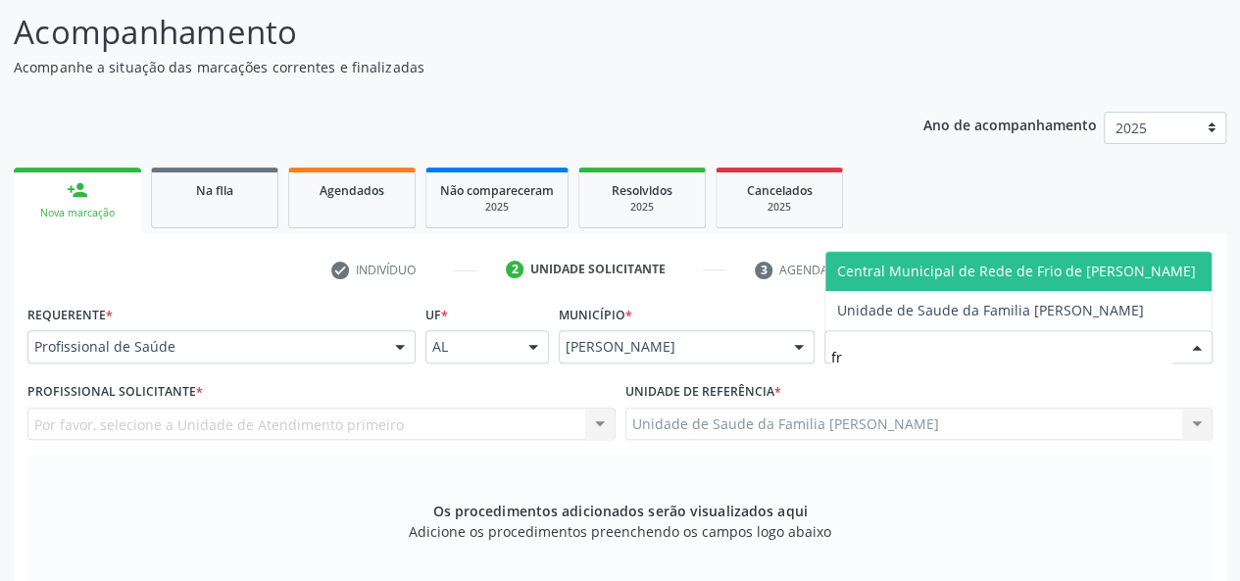
type input "fra"
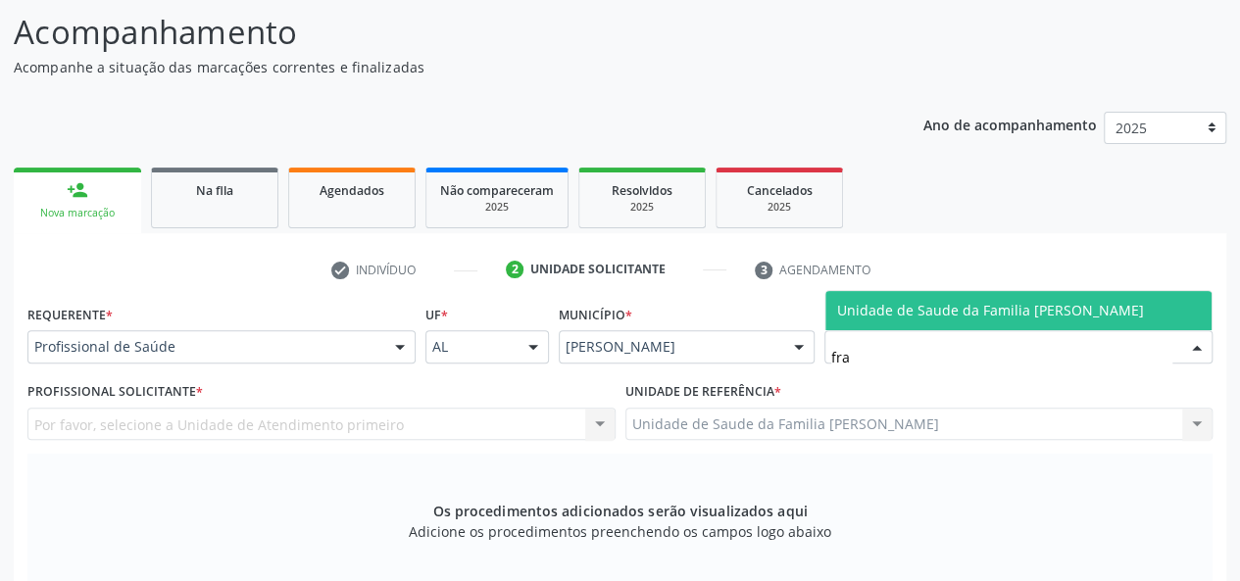
click at [896, 310] on span "Unidade de Saude da Familia [PERSON_NAME]" at bounding box center [990, 310] width 307 height 19
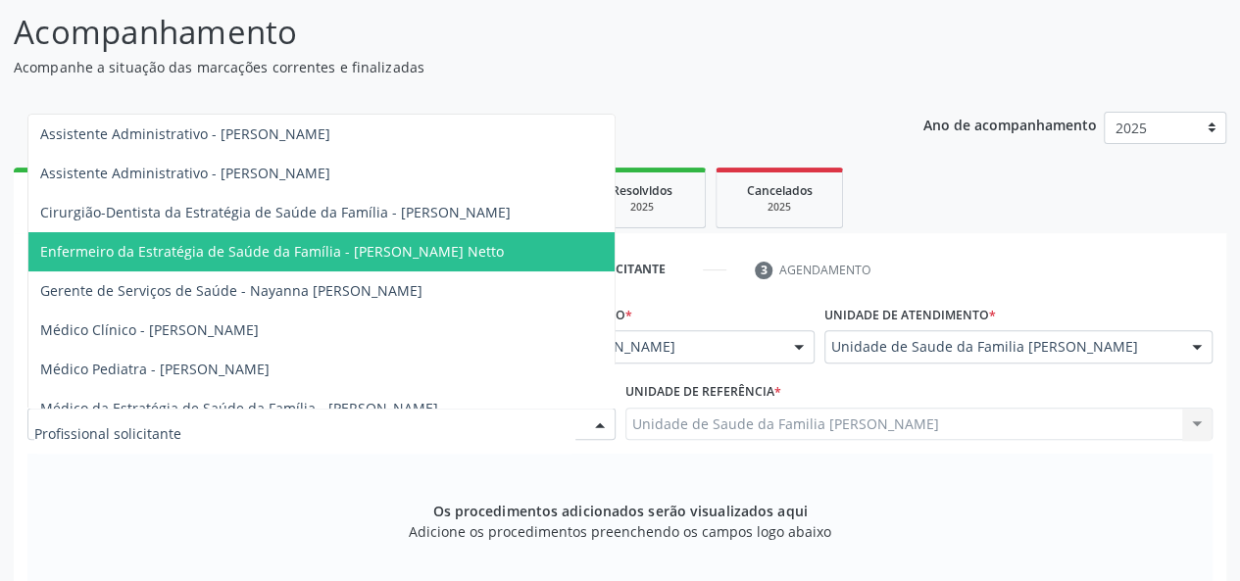
click at [327, 253] on span "Enfermeiro da Estratégia de Saúde da Família - [PERSON_NAME] Netto" at bounding box center [272, 251] width 464 height 19
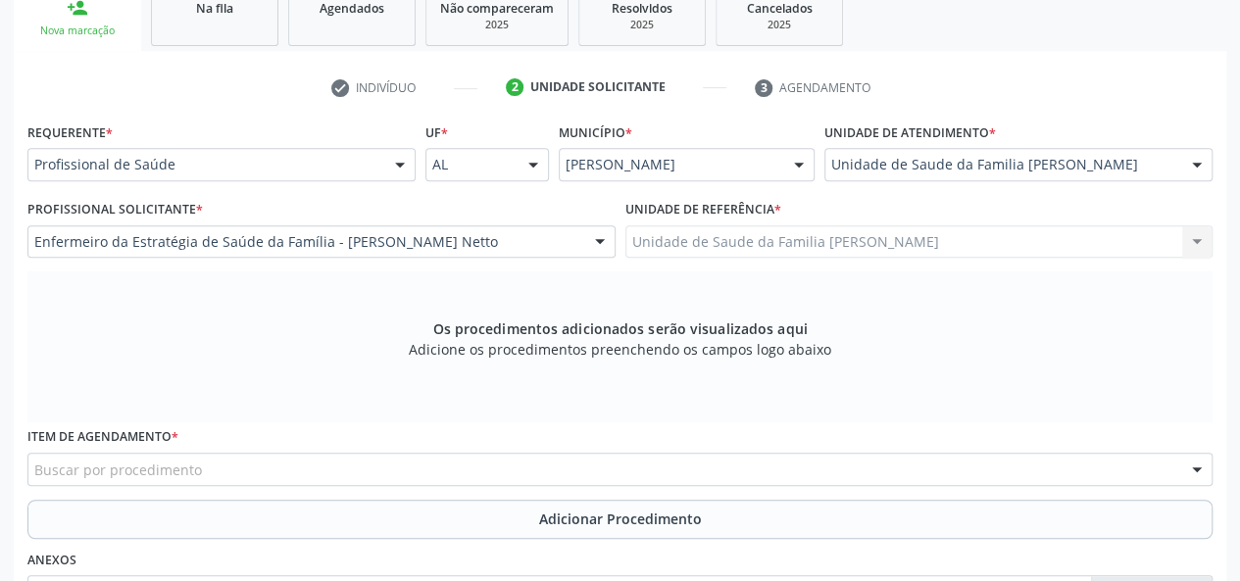
scroll to position [447, 0]
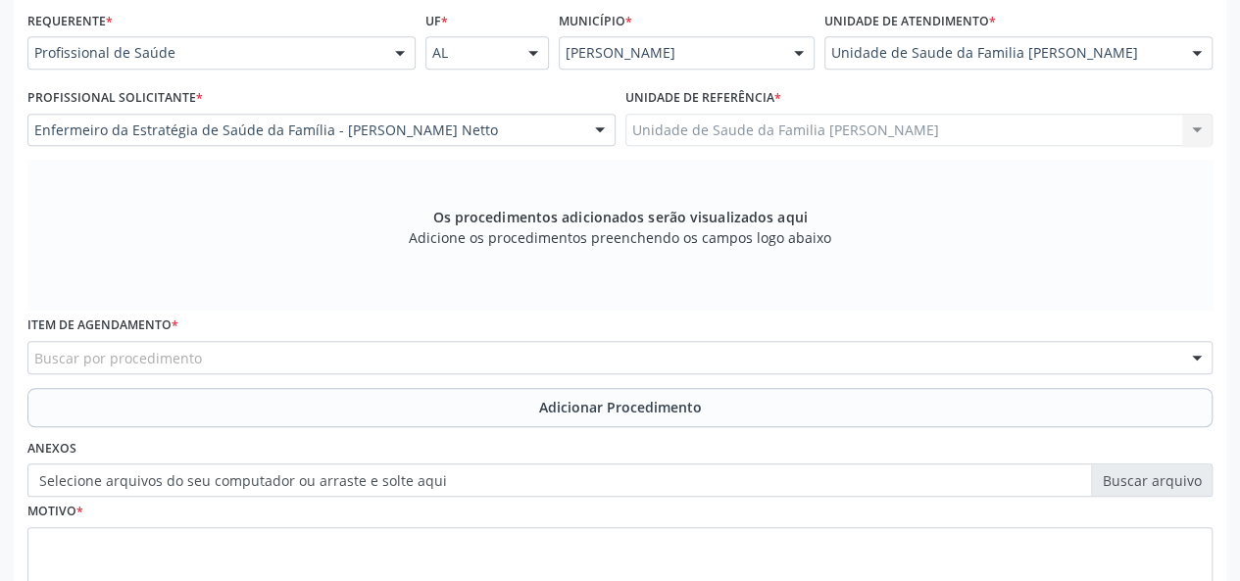
click at [210, 356] on div "Buscar por procedimento" at bounding box center [620, 357] width 1186 height 33
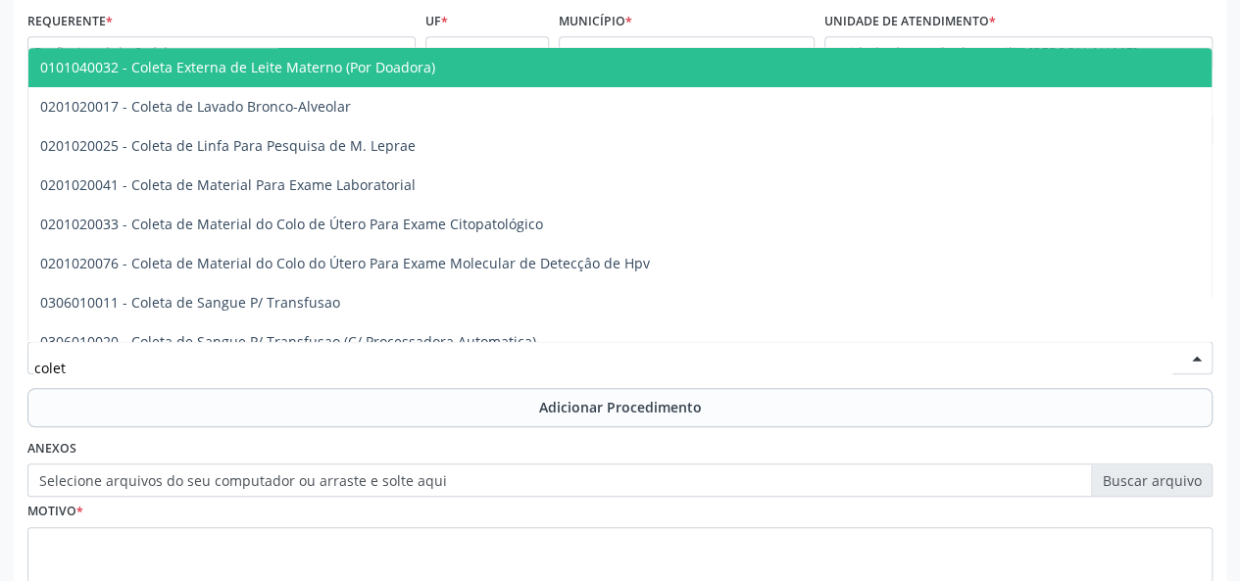
type input "coleta"
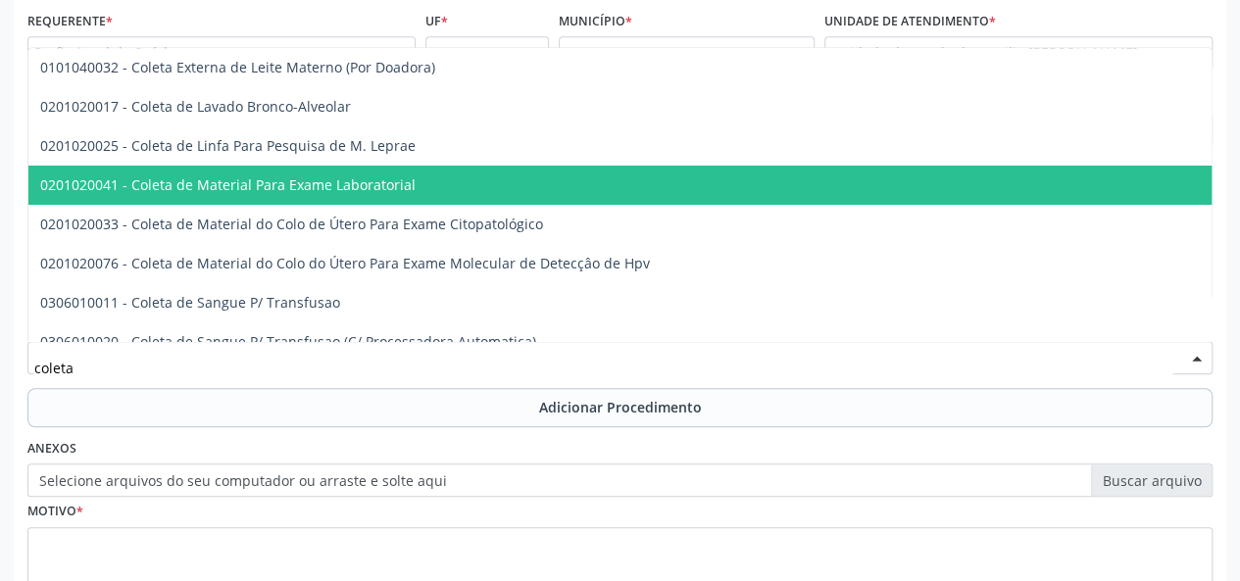
click at [337, 183] on span "0201020041 - Coleta de Material Para Exame Laboratorial" at bounding box center [228, 185] width 376 height 19
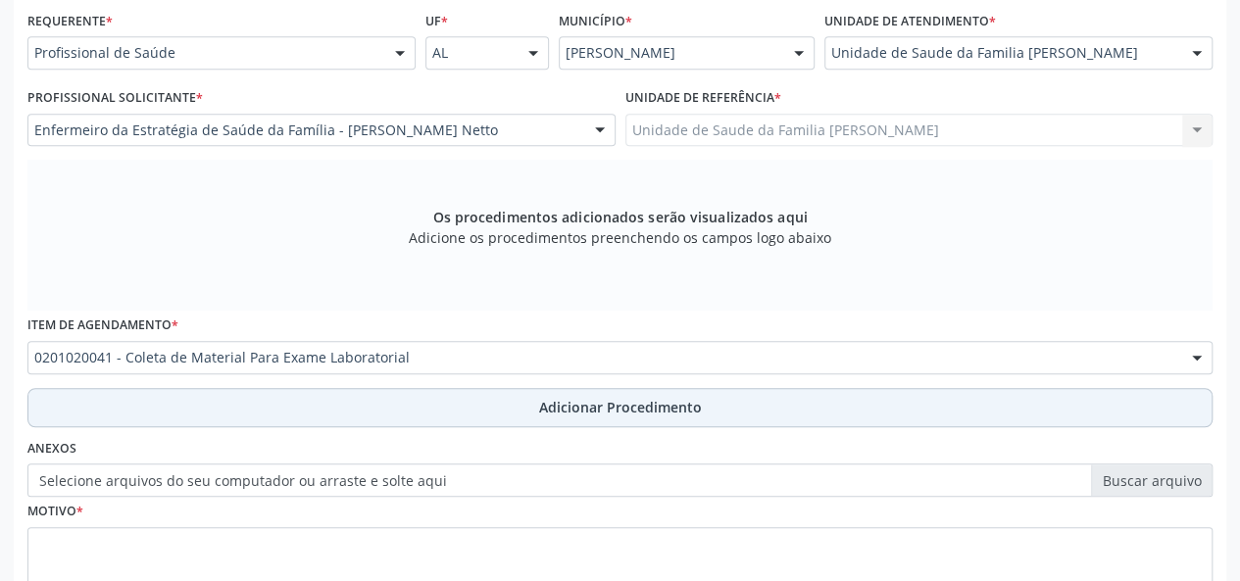
click at [578, 415] on span "Adicionar Procedimento" at bounding box center [620, 407] width 163 height 21
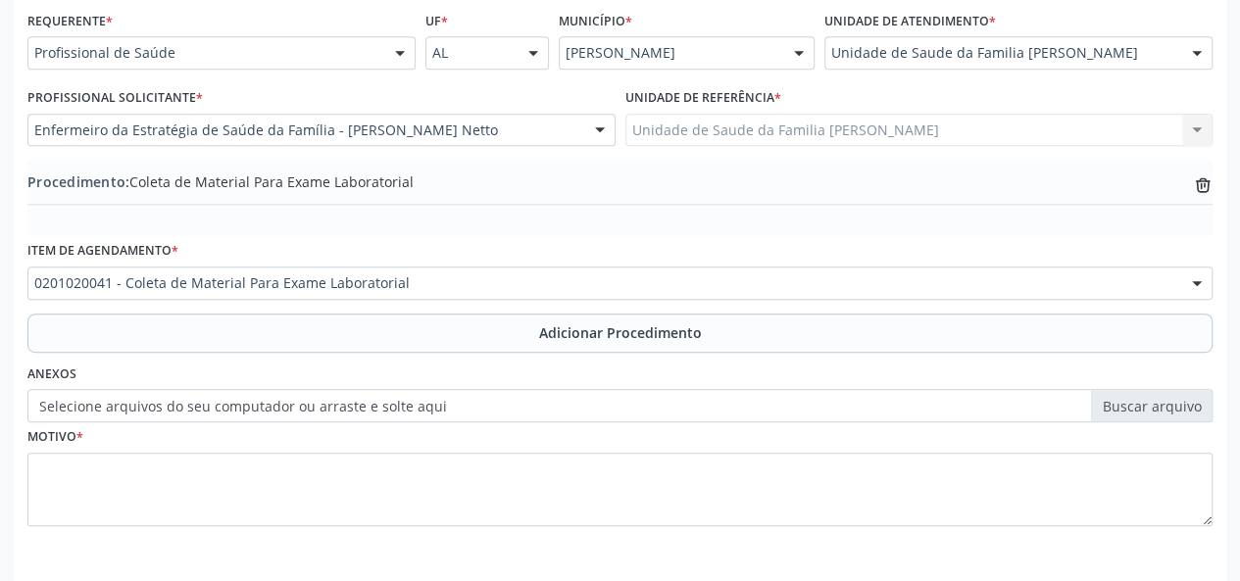
click at [1116, 403] on label "Selecione arquivos do seu computador ou arraste e solte aqui" at bounding box center [620, 405] width 1186 height 33
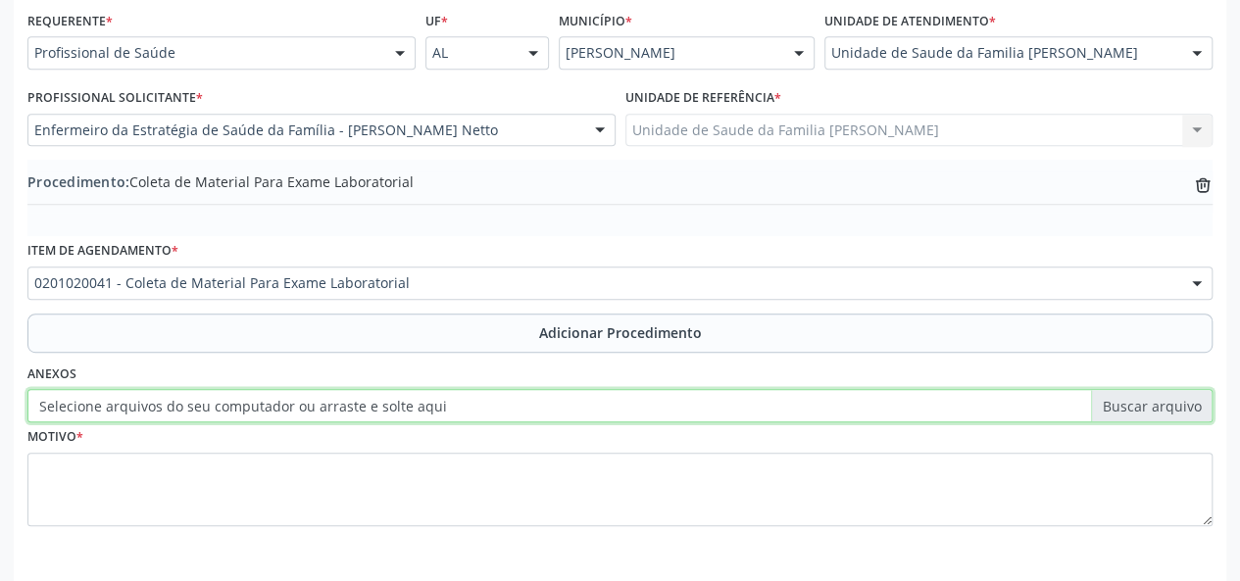
click at [1116, 403] on input "Selecione arquivos do seu computador ou arraste e solte aqui" at bounding box center [620, 405] width 1186 height 33
type input "C:\fakepath\[PERSON_NAME].jpg"
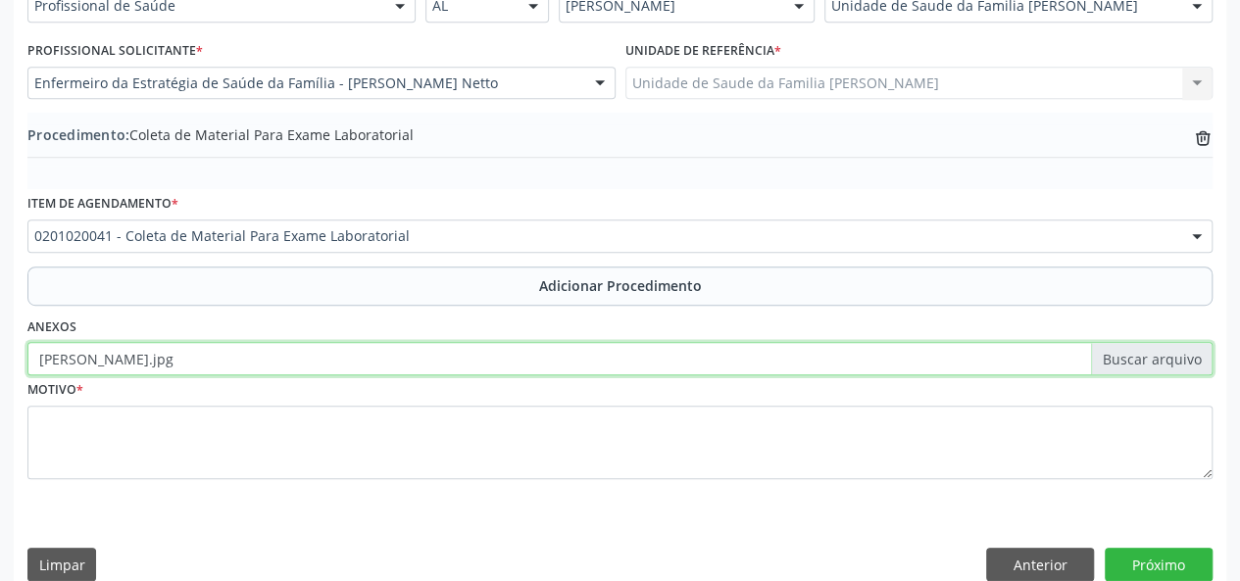
scroll to position [520, 0]
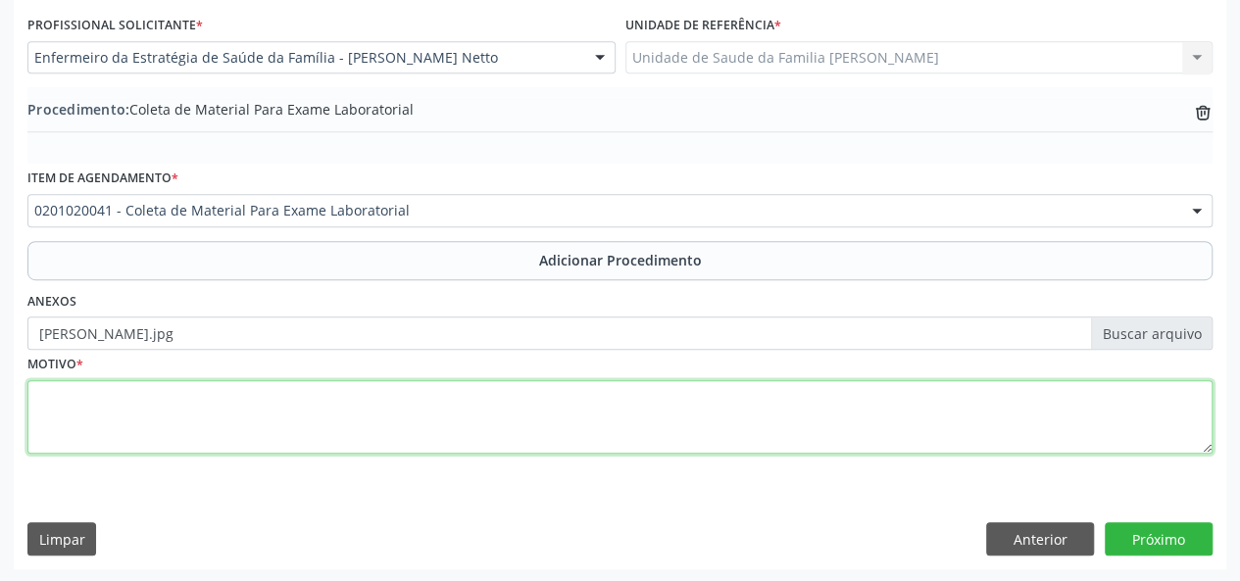
click at [73, 395] on textarea at bounding box center [620, 417] width 1186 height 75
type textarea "Fraquesa e sonolencia diaria"
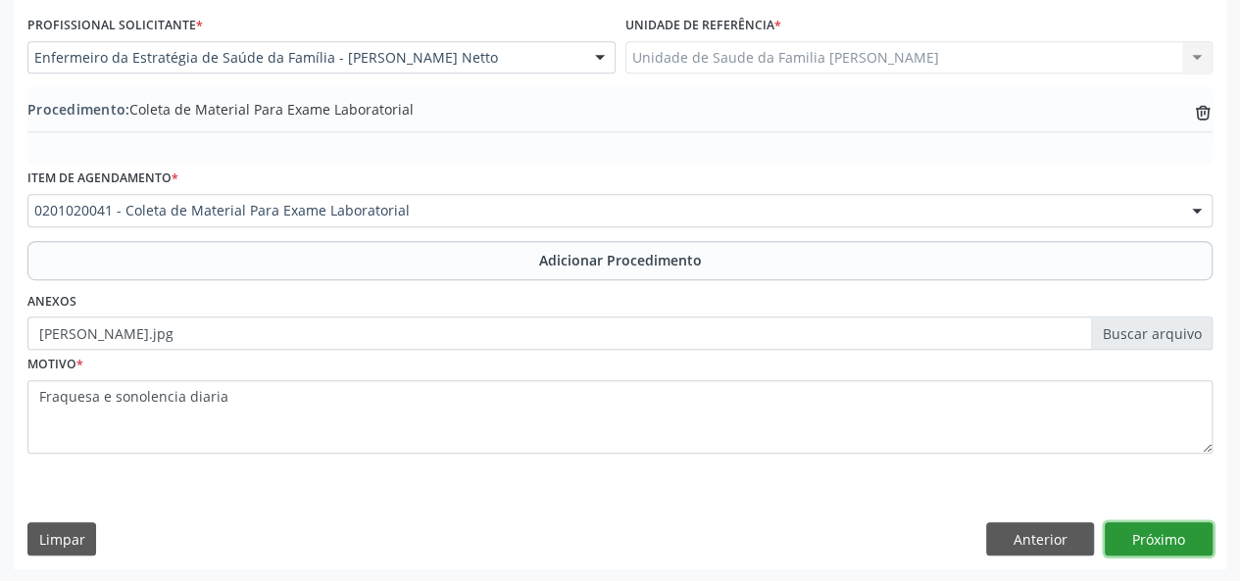
click at [1139, 540] on button "Próximo" at bounding box center [1159, 539] width 108 height 33
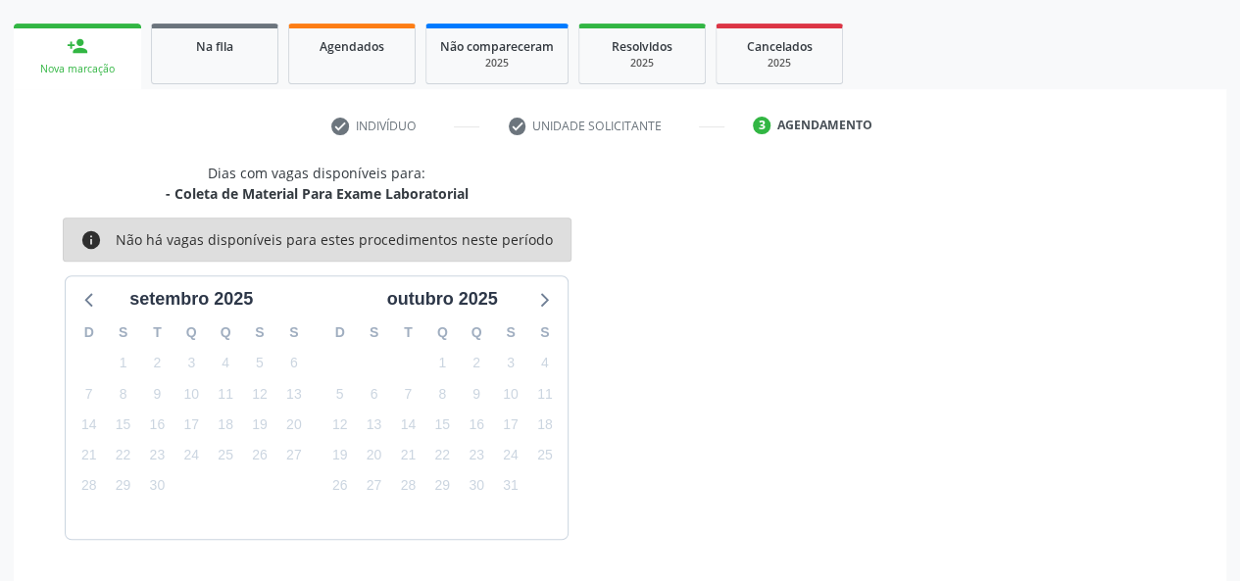
scroll to position [355, 0]
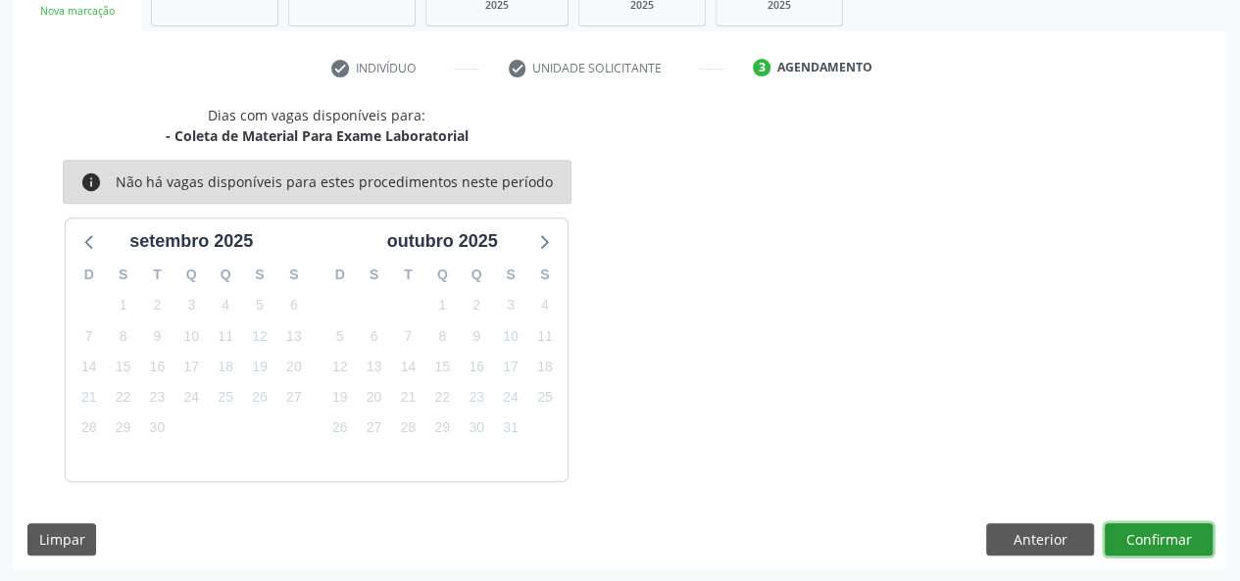
click at [1152, 534] on button "Confirmar" at bounding box center [1159, 540] width 108 height 33
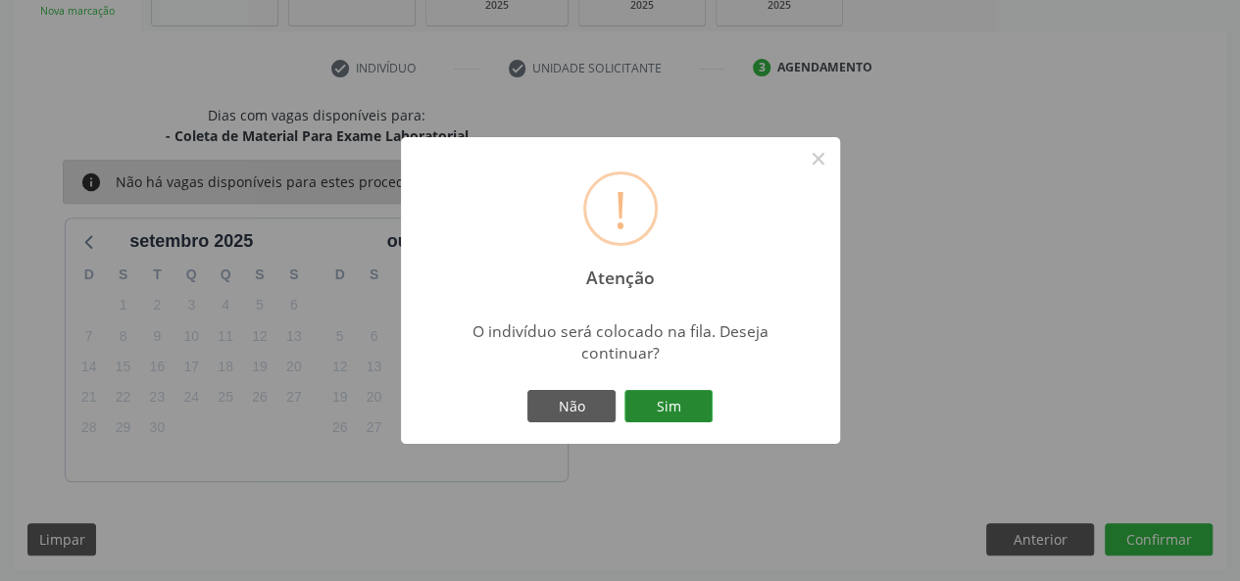
click at [679, 415] on button "Sim" at bounding box center [669, 406] width 88 height 33
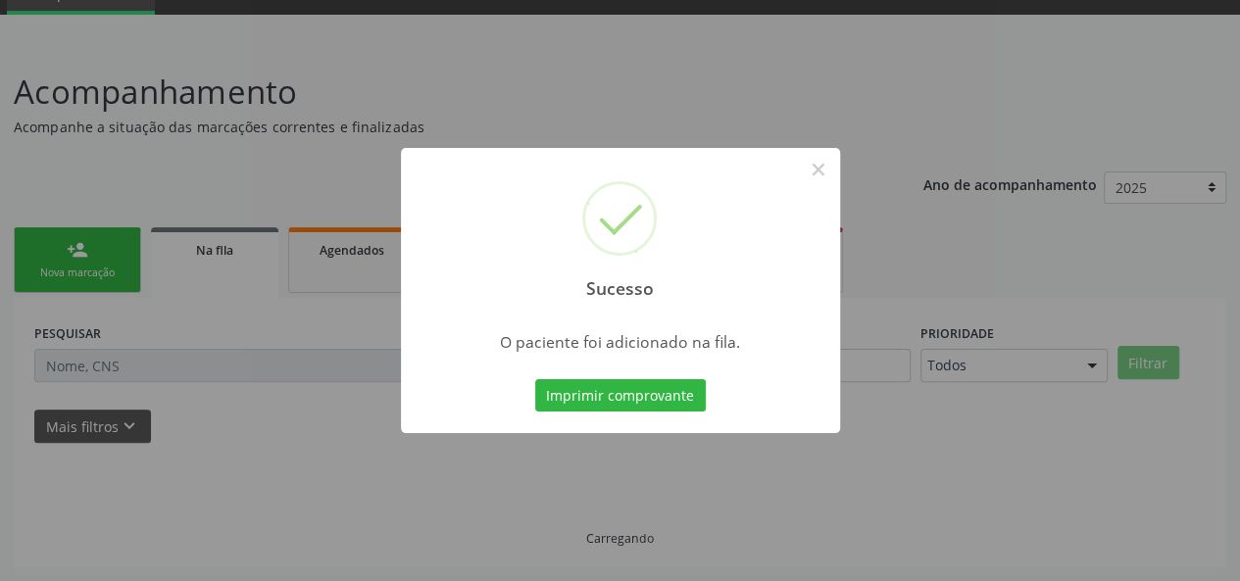
scroll to position [92, 0]
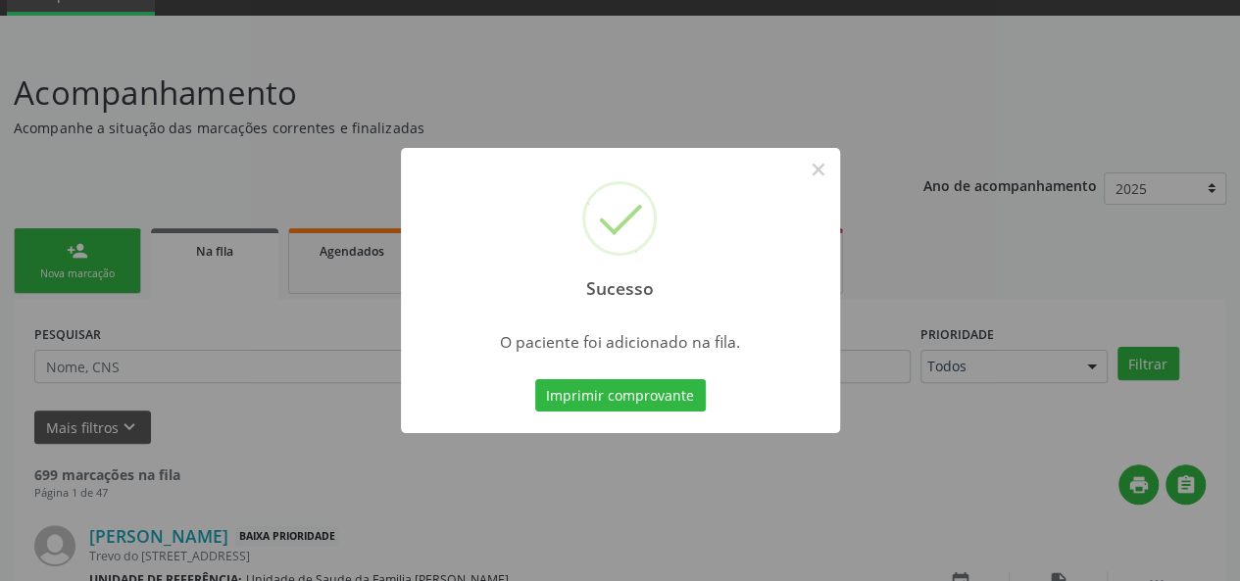
click at [691, 387] on button "Imprimir comprovante" at bounding box center [620, 395] width 171 height 33
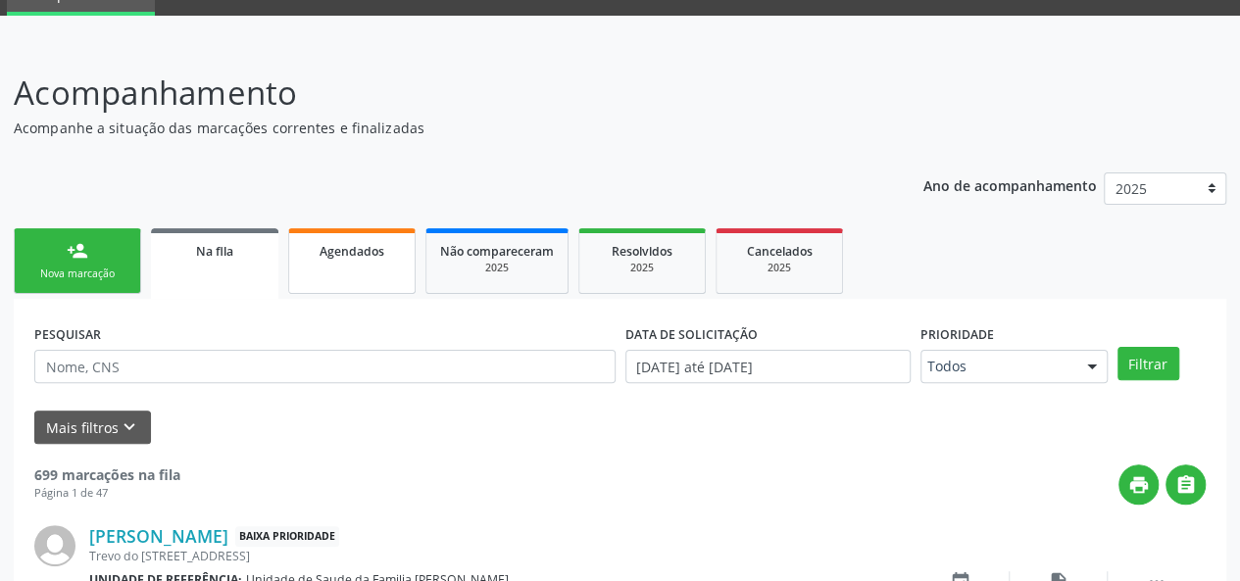
click at [398, 238] on link "Agendados" at bounding box center [351, 261] width 127 height 66
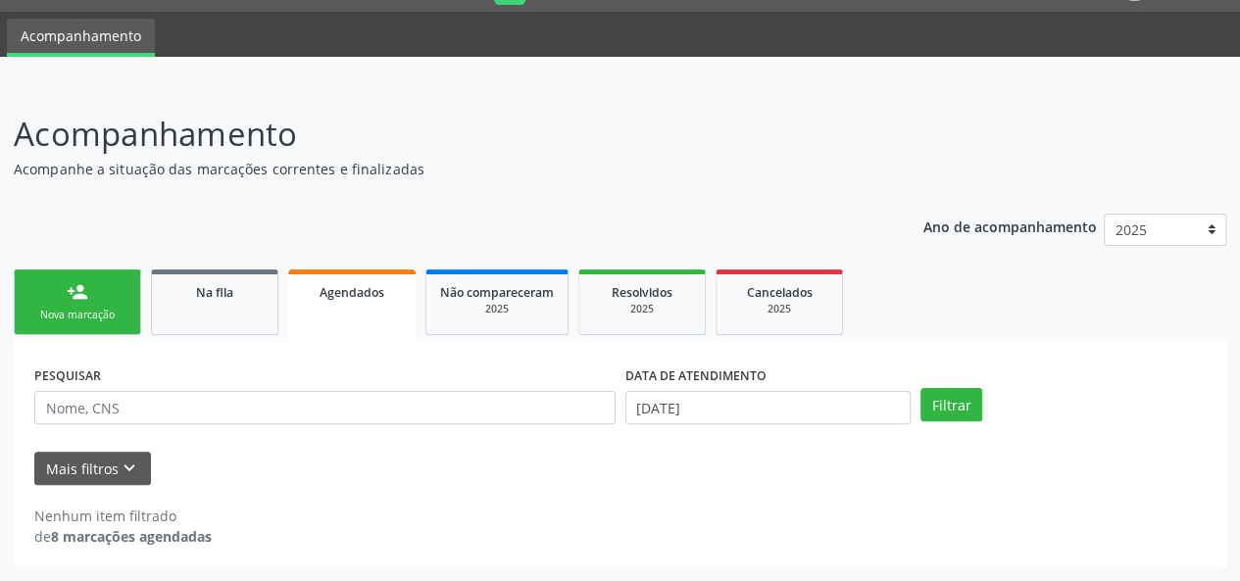
scroll to position [50, 0]
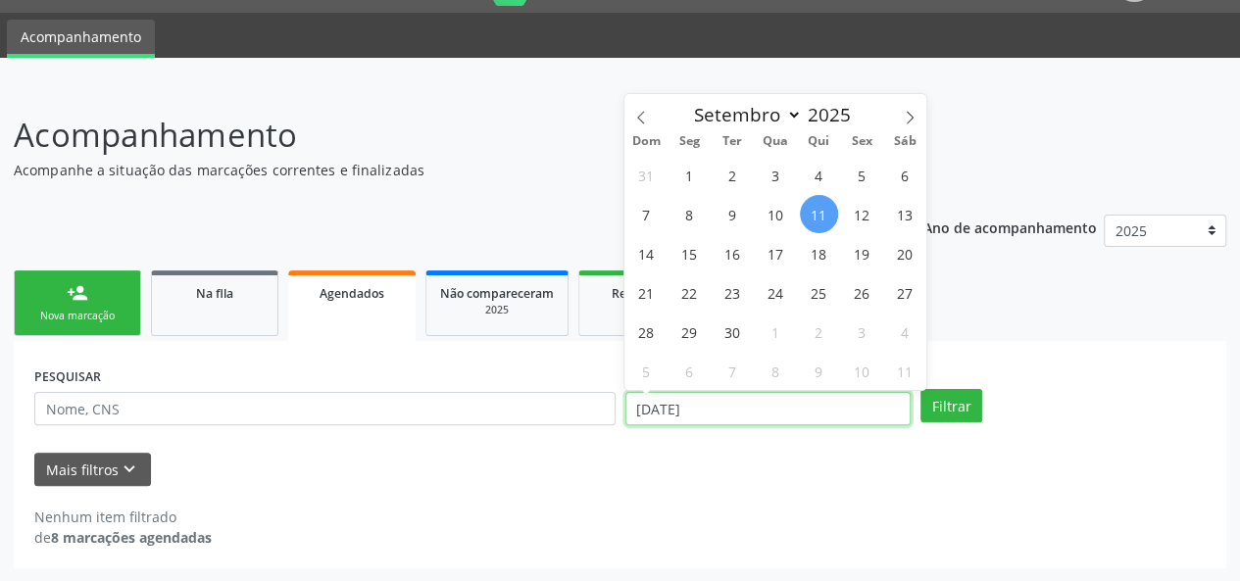
click at [781, 405] on input "[DATE]" at bounding box center [768, 408] width 285 height 33
click at [643, 123] on icon at bounding box center [641, 118] width 14 height 14
select select "6"
click at [739, 174] on span "1" at bounding box center [733, 175] width 38 height 38
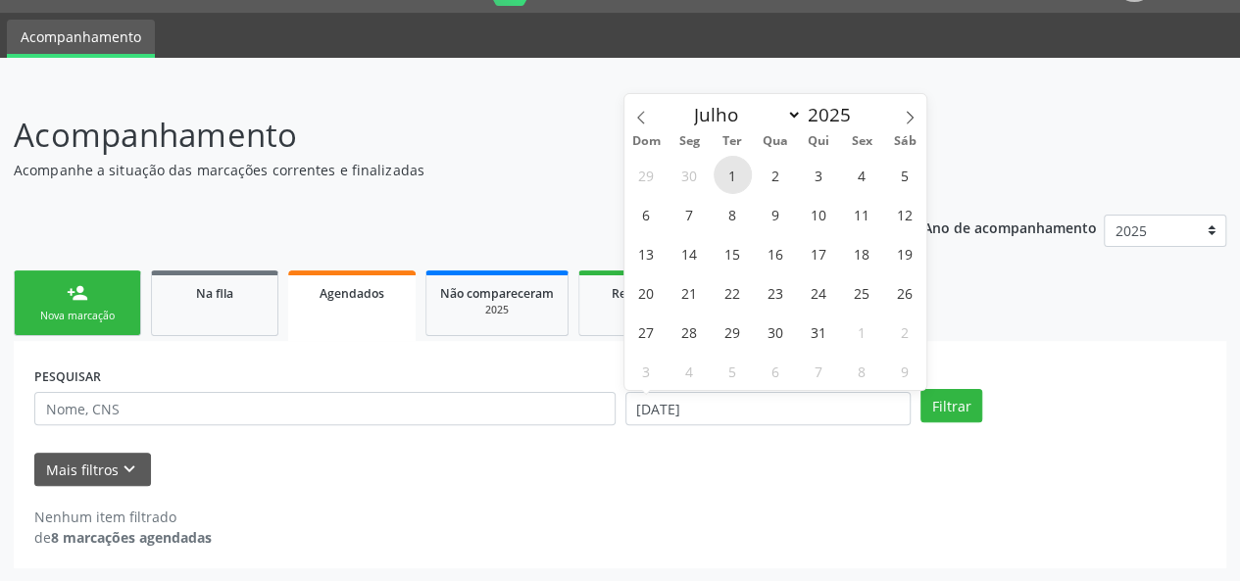
type input "[DATE]"
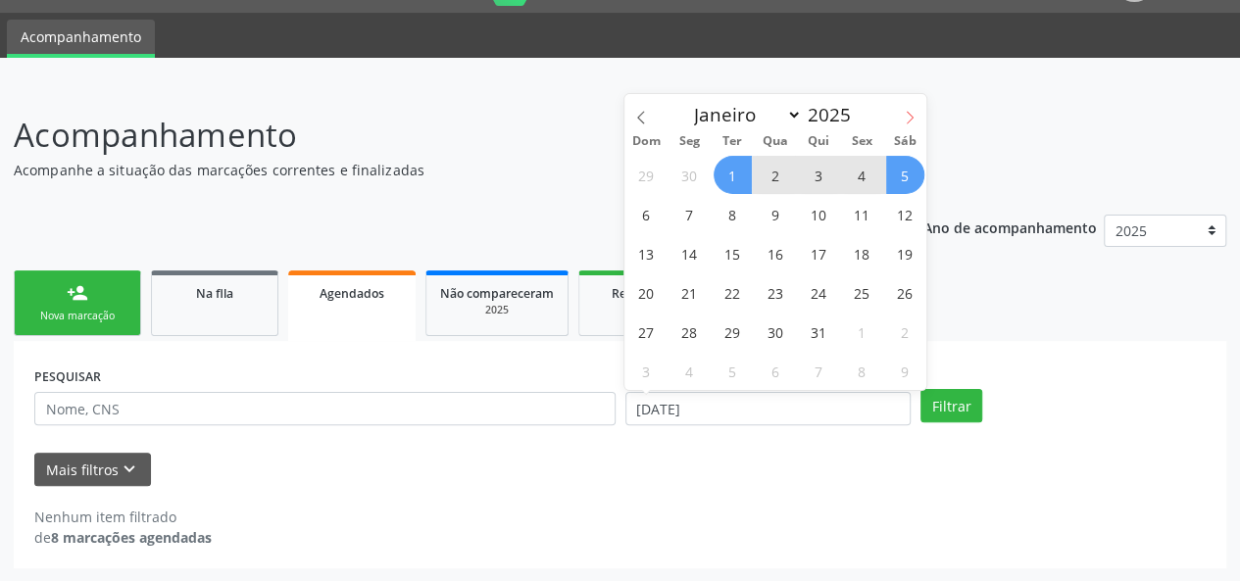
click at [914, 118] on icon at bounding box center [910, 118] width 14 height 14
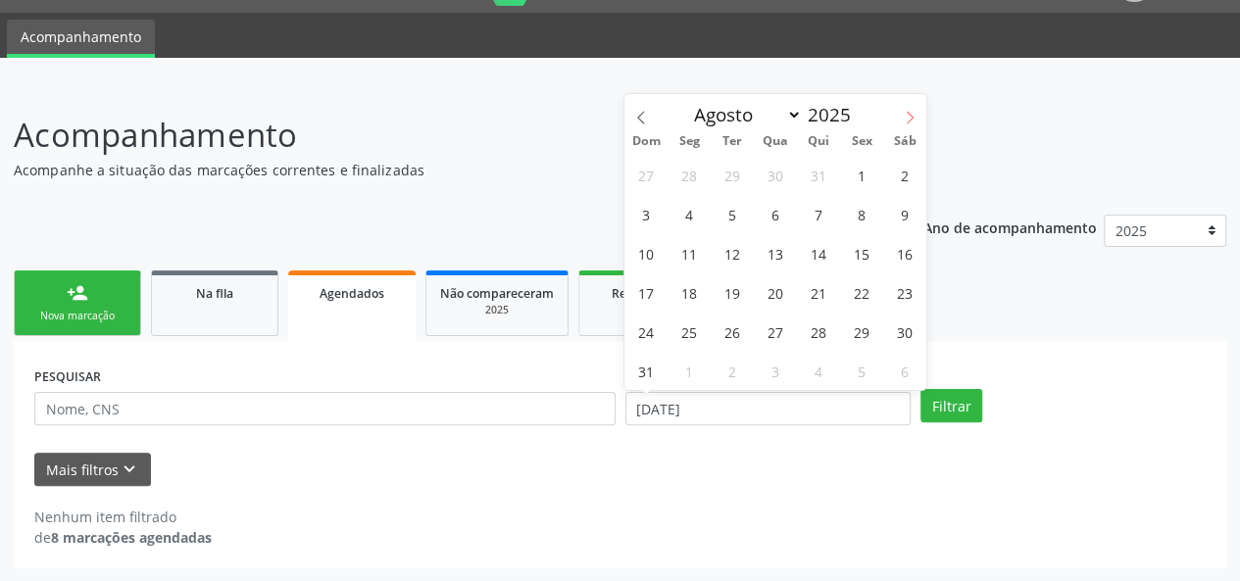
click at [914, 118] on icon at bounding box center [910, 118] width 14 height 14
select select "8"
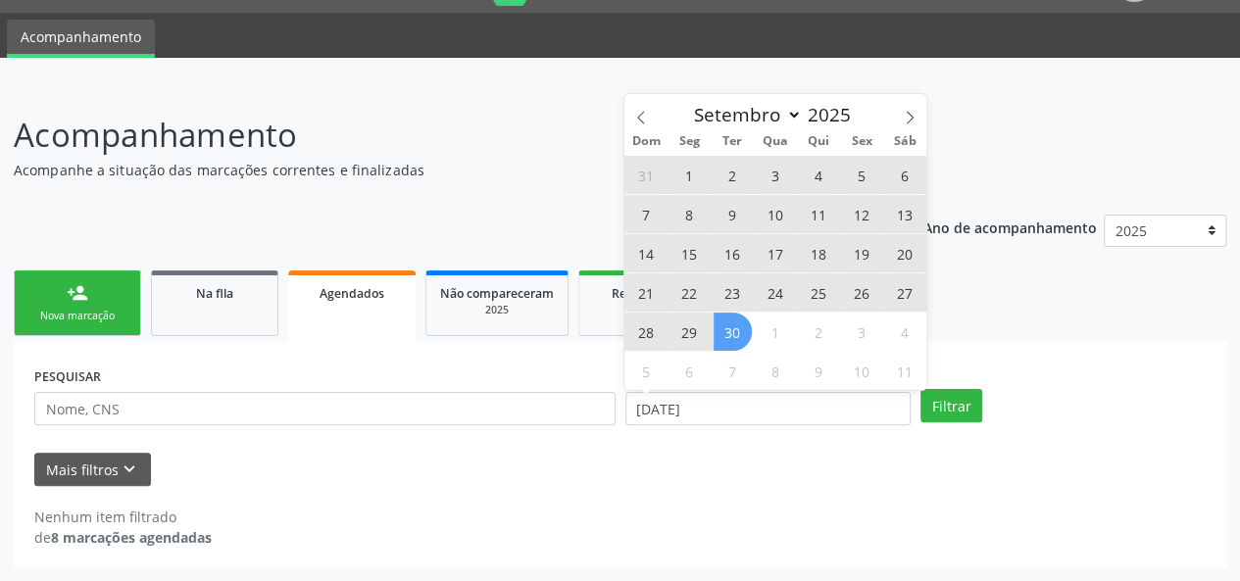
click at [737, 319] on span "30" at bounding box center [733, 332] width 38 height 38
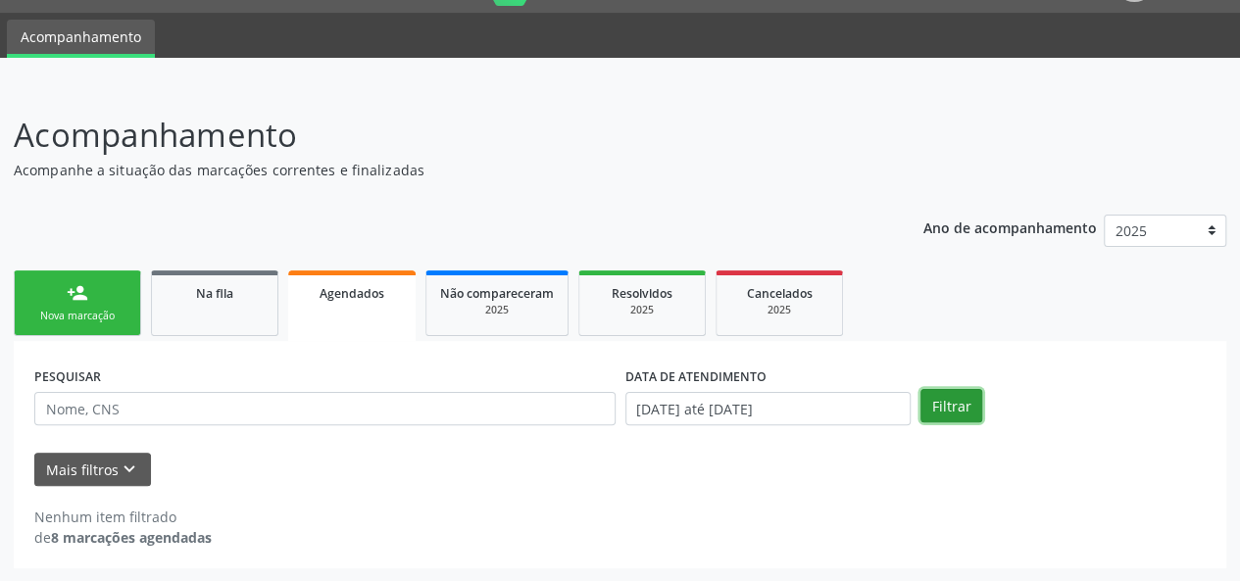
click at [932, 400] on button "Filtrar" at bounding box center [952, 405] width 62 height 33
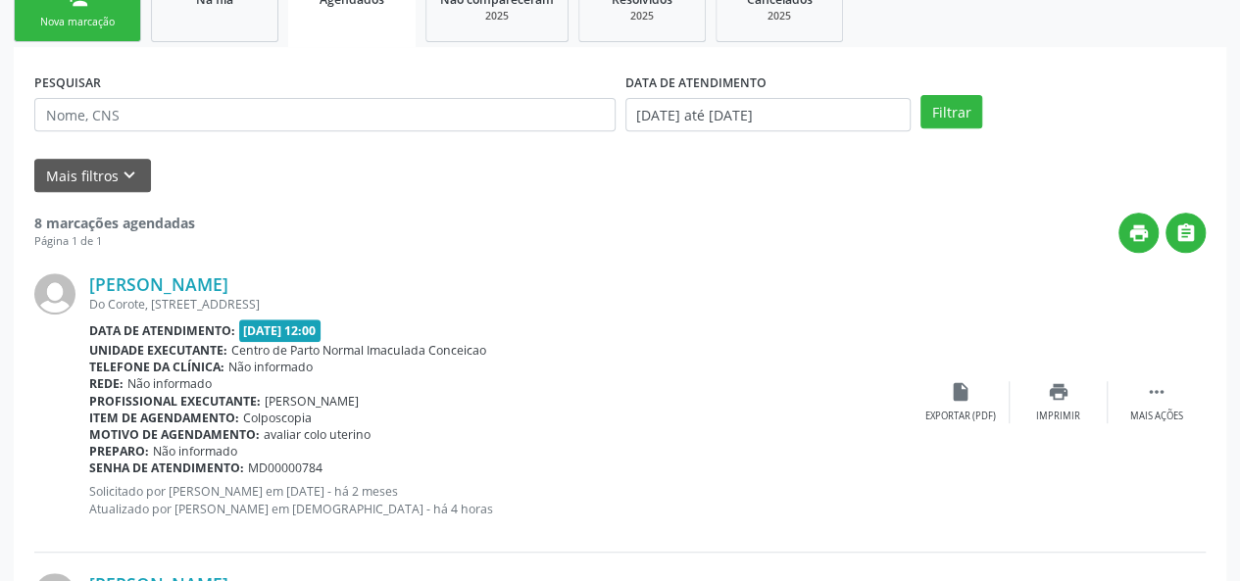
scroll to position [442, 0]
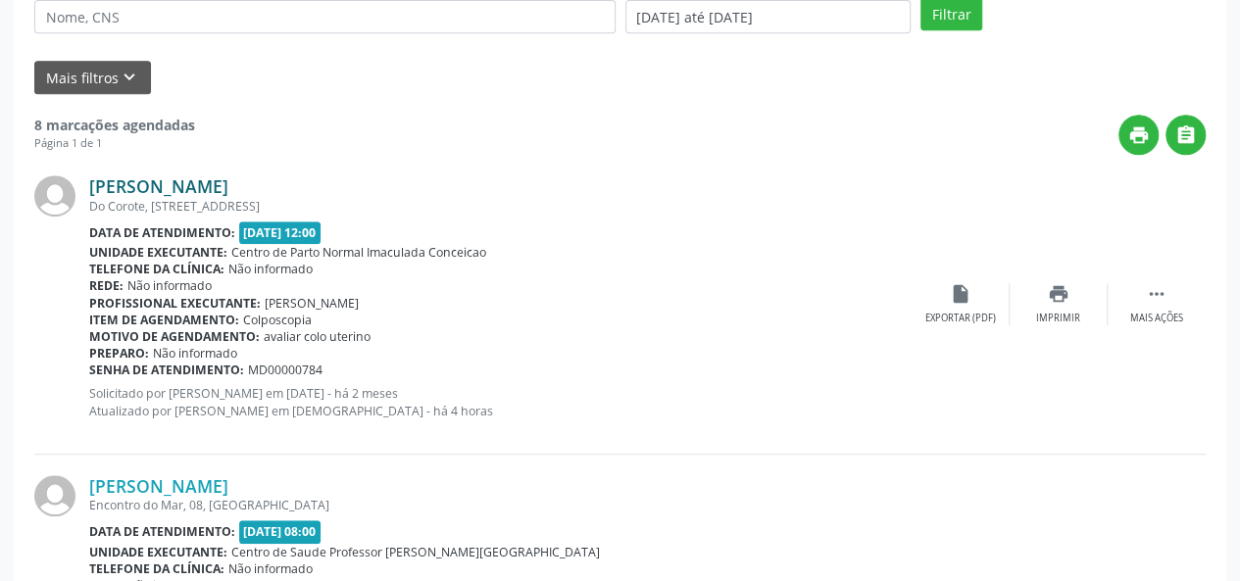
click at [141, 183] on link "[PERSON_NAME]" at bounding box center [158, 187] width 139 height 22
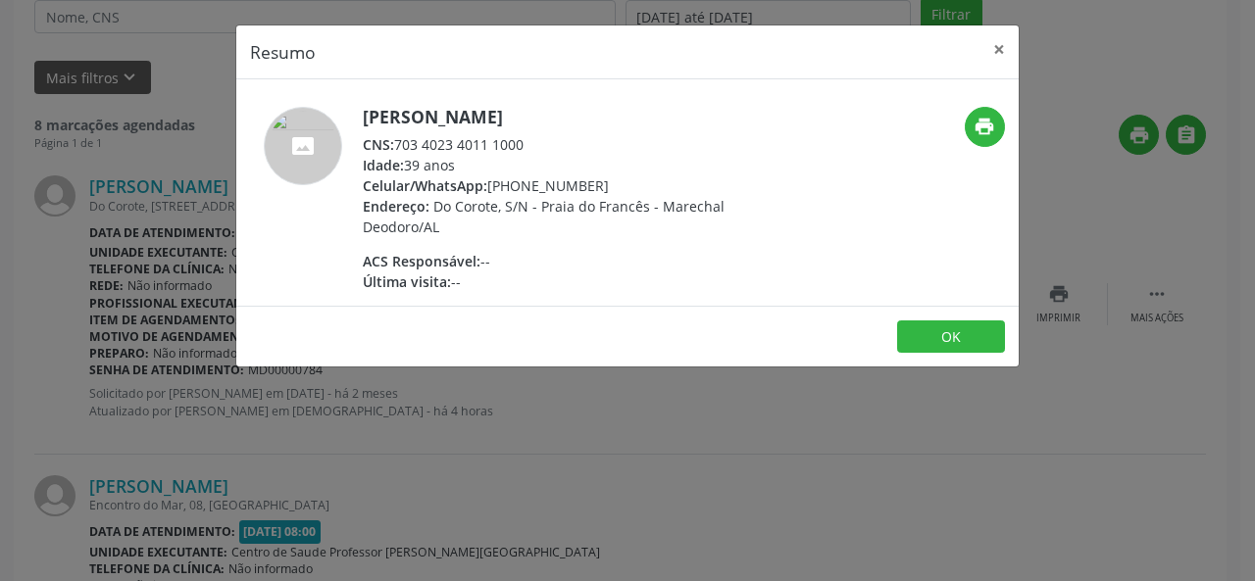
drag, startPoint x: 533, startPoint y: 136, endPoint x: 388, endPoint y: 136, distance: 145.1
click at [388, 136] on div "CNS: 703 4023 4011 1000" at bounding box center [553, 144] width 381 height 21
click at [398, 137] on div "CNS: 703 4023 4011 1000" at bounding box center [553, 144] width 381 height 21
drag, startPoint x: 398, startPoint y: 137, endPoint x: 545, endPoint y: 152, distance: 147.8
click at [545, 152] on div "CNS: 703 4023 4011 1000" at bounding box center [553, 144] width 381 height 21
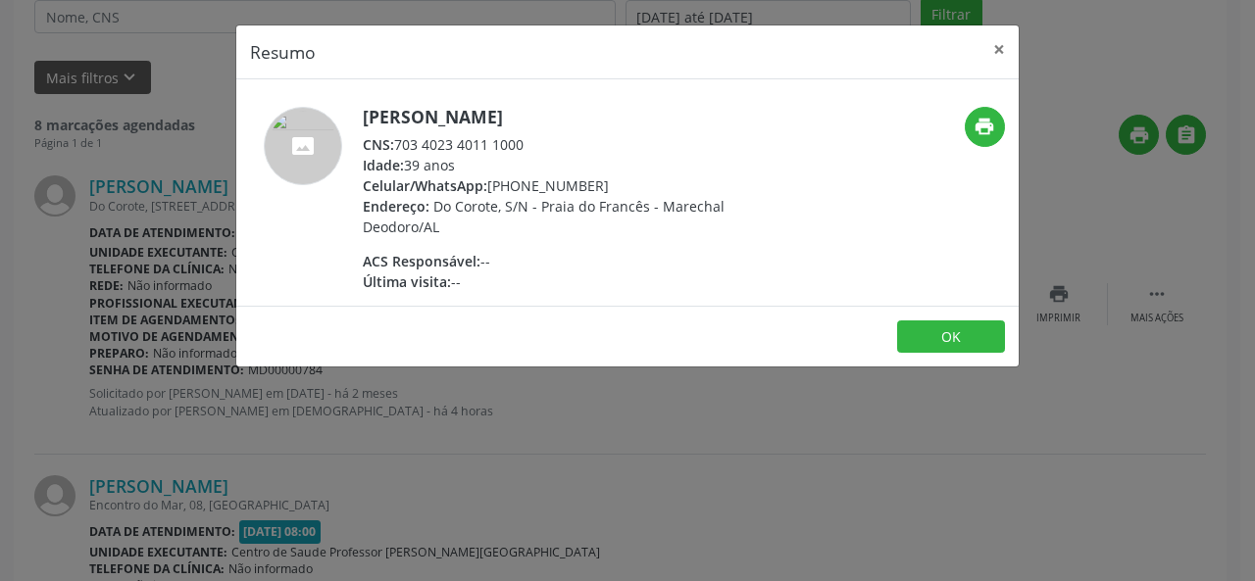
copy div "703 4023 4011 1000"
click at [1004, 52] on button "×" at bounding box center [999, 49] width 39 height 48
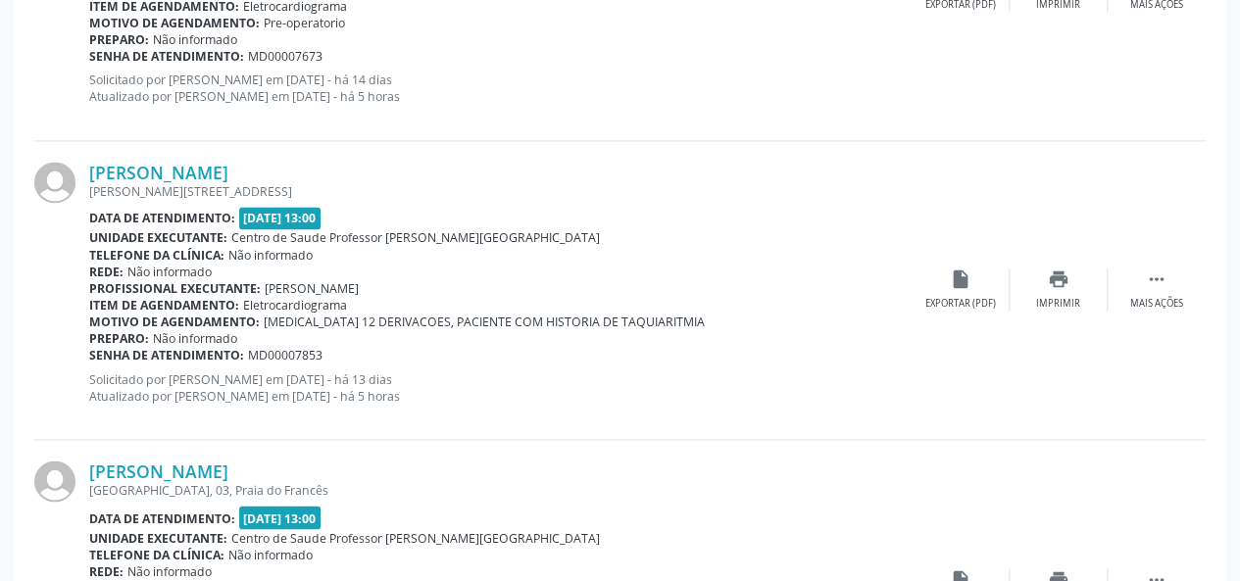
scroll to position [1325, 0]
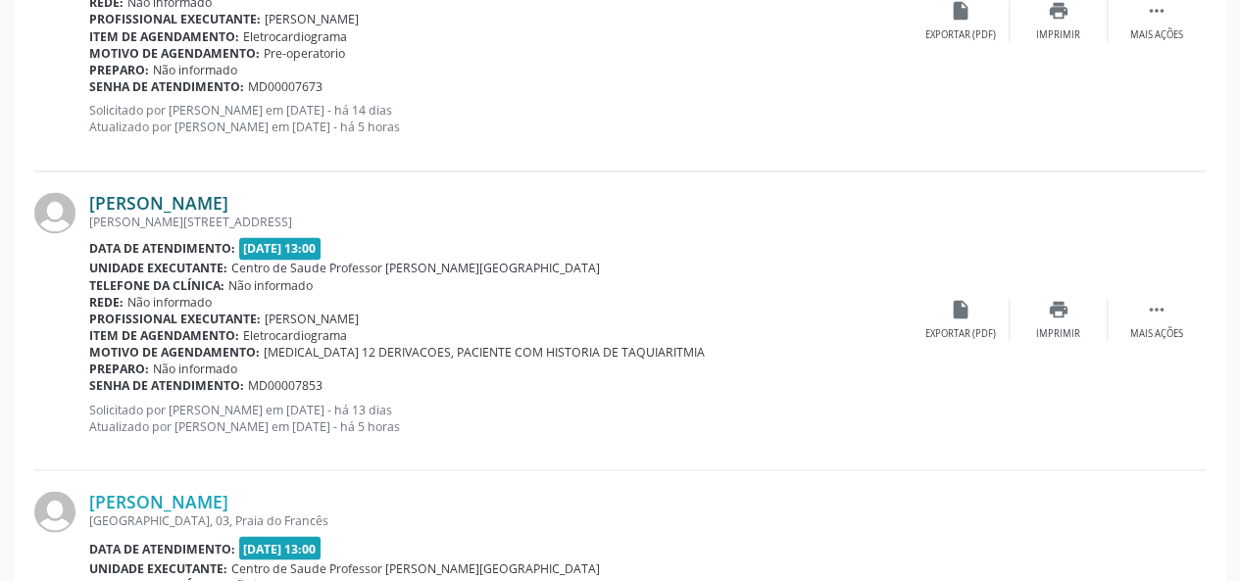
click at [155, 206] on link "[PERSON_NAME]" at bounding box center [158, 203] width 139 height 22
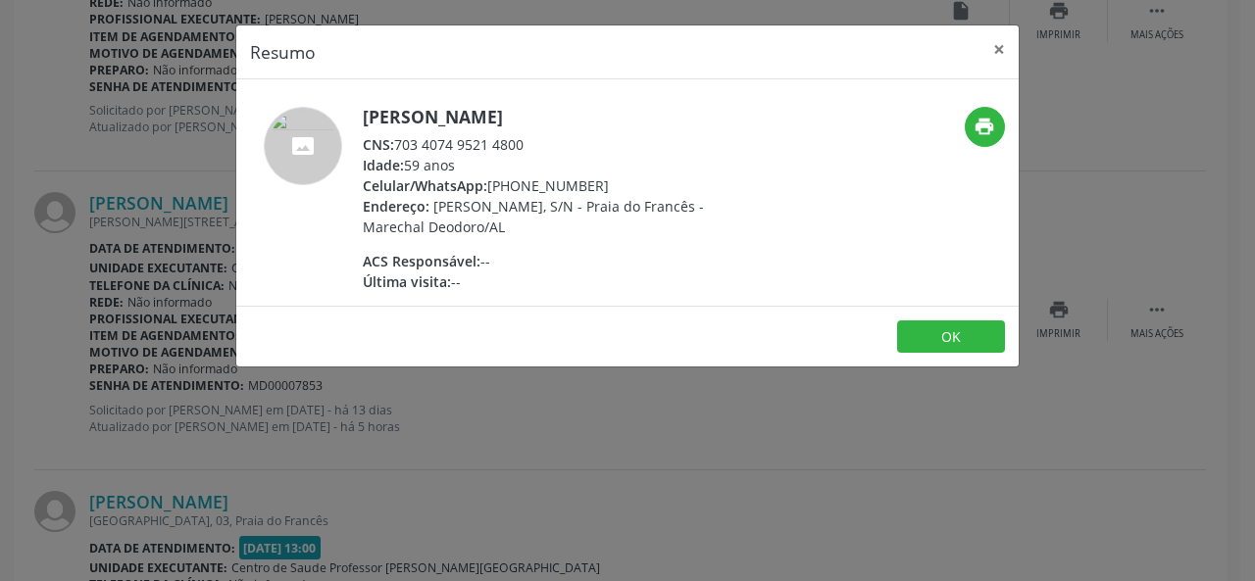
drag, startPoint x: 544, startPoint y: 142, endPoint x: 396, endPoint y: 142, distance: 148.1
click at [396, 142] on div "CNS: 703 4074 9521 4800" at bounding box center [553, 144] width 381 height 21
copy div "703 4074 9521 4800"
click at [1008, 52] on button "×" at bounding box center [999, 49] width 39 height 48
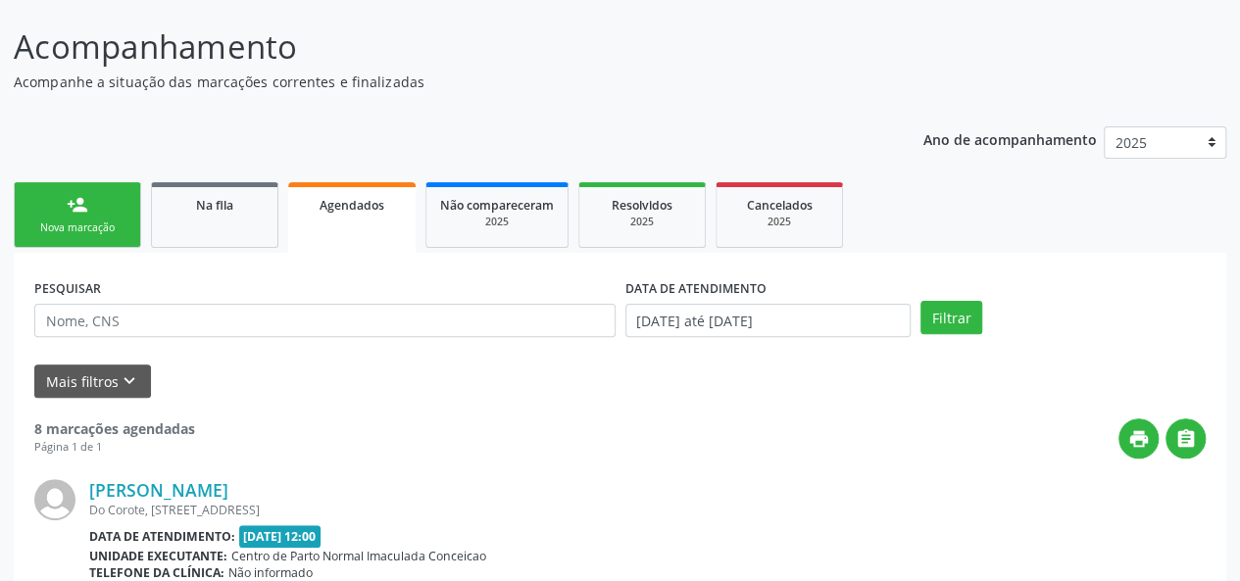
scroll to position [0, 0]
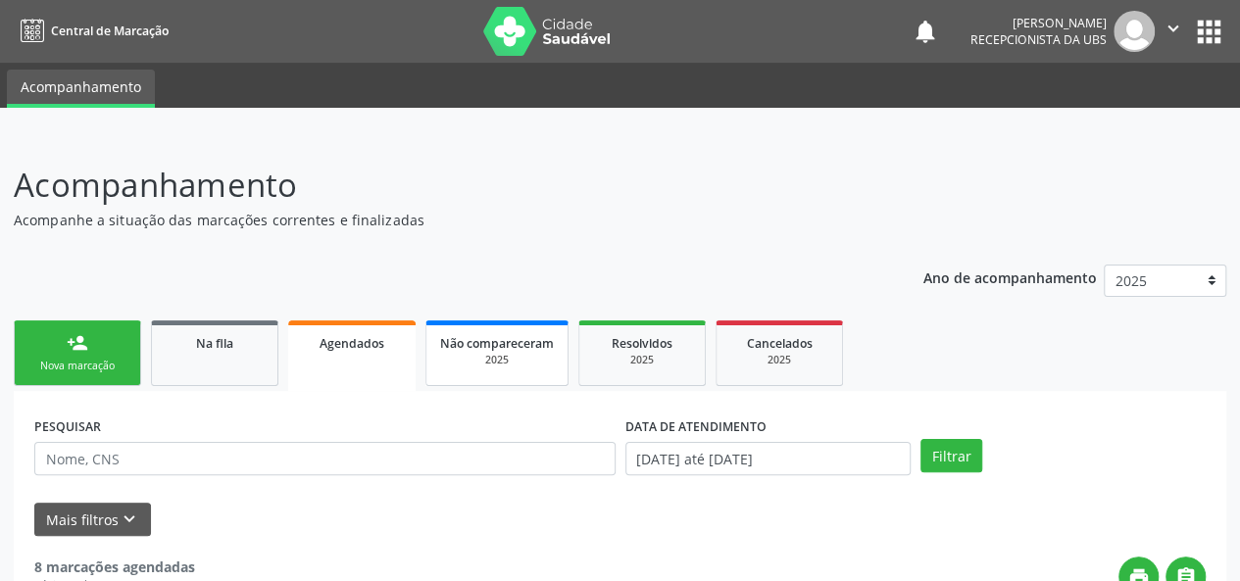
click at [469, 352] on div "Não compareceram" at bounding box center [497, 342] width 114 height 21
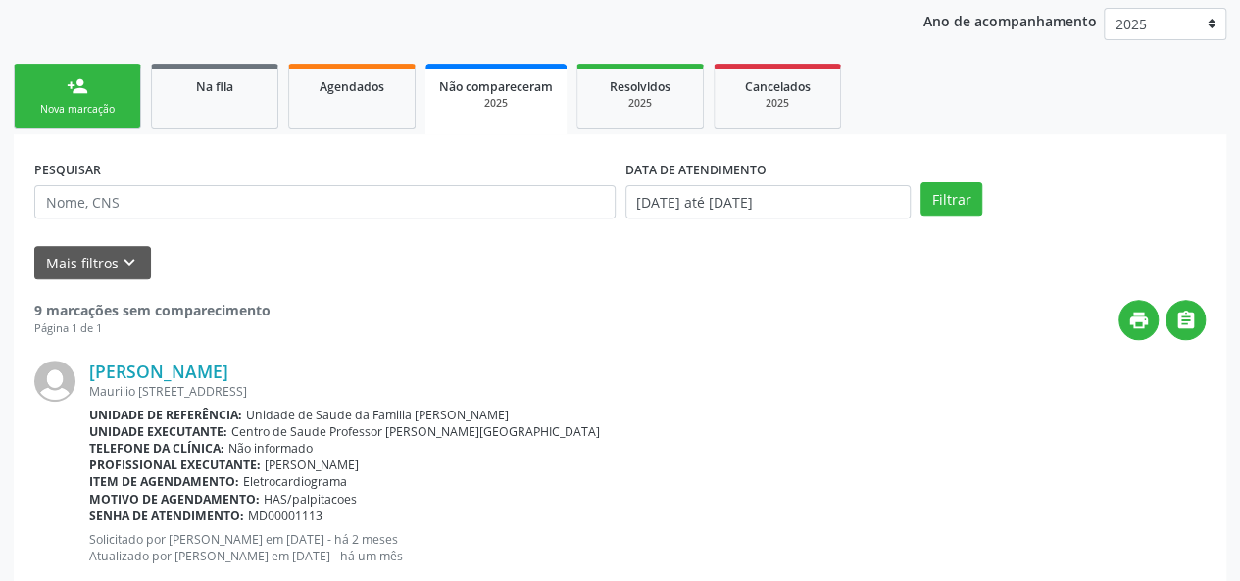
scroll to position [29, 0]
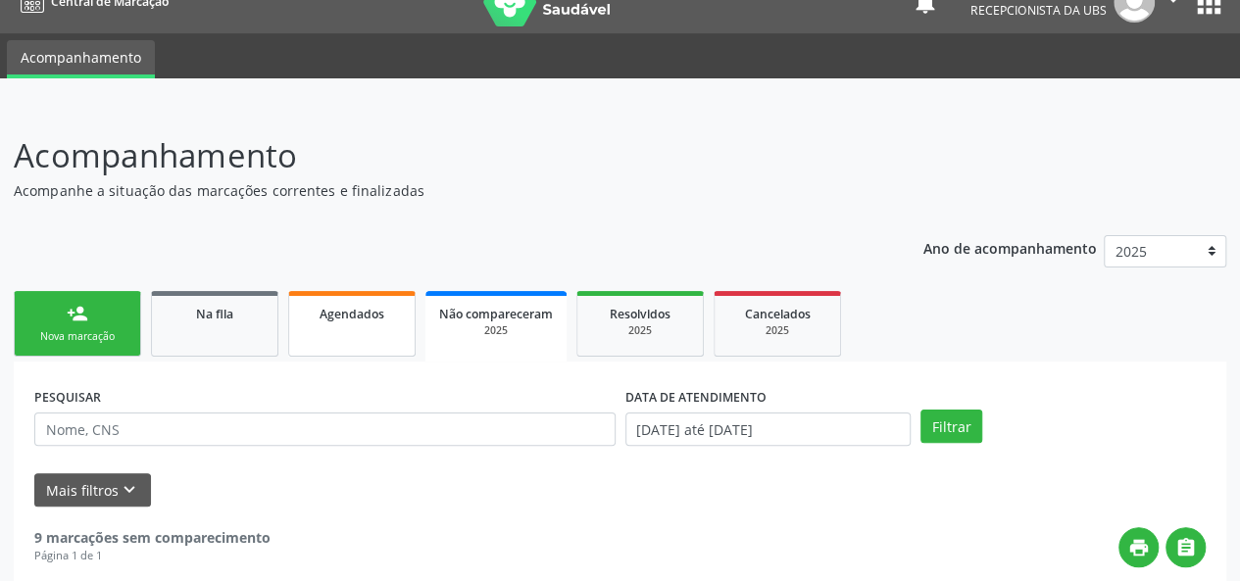
click at [342, 330] on link "Agendados" at bounding box center [351, 324] width 127 height 66
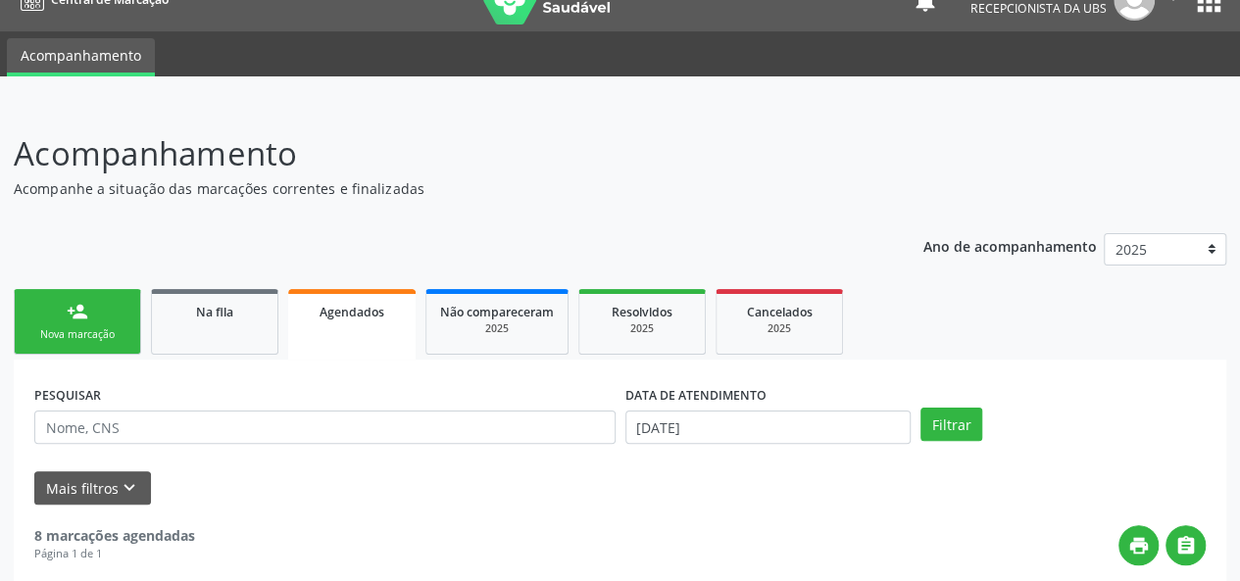
scroll to position [0, 0]
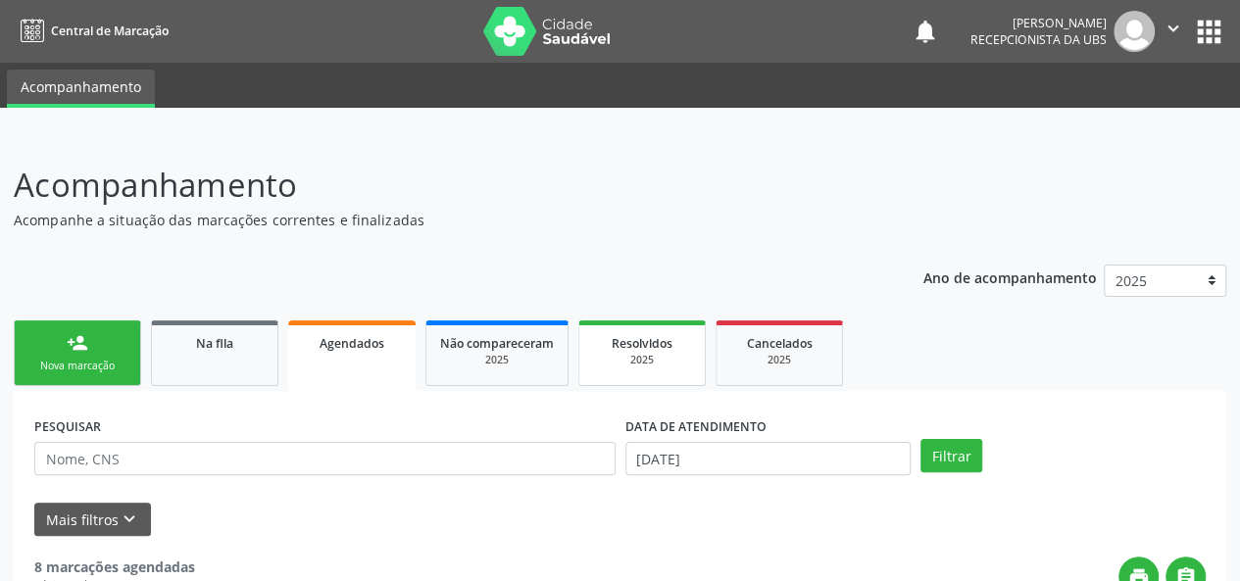
click at [641, 374] on link "Resolvidos 2025" at bounding box center [642, 354] width 127 height 66
click at [518, 351] on div "Não compareceram" at bounding box center [497, 342] width 114 height 21
click at [323, 361] on link "Agendados" at bounding box center [351, 354] width 127 height 66
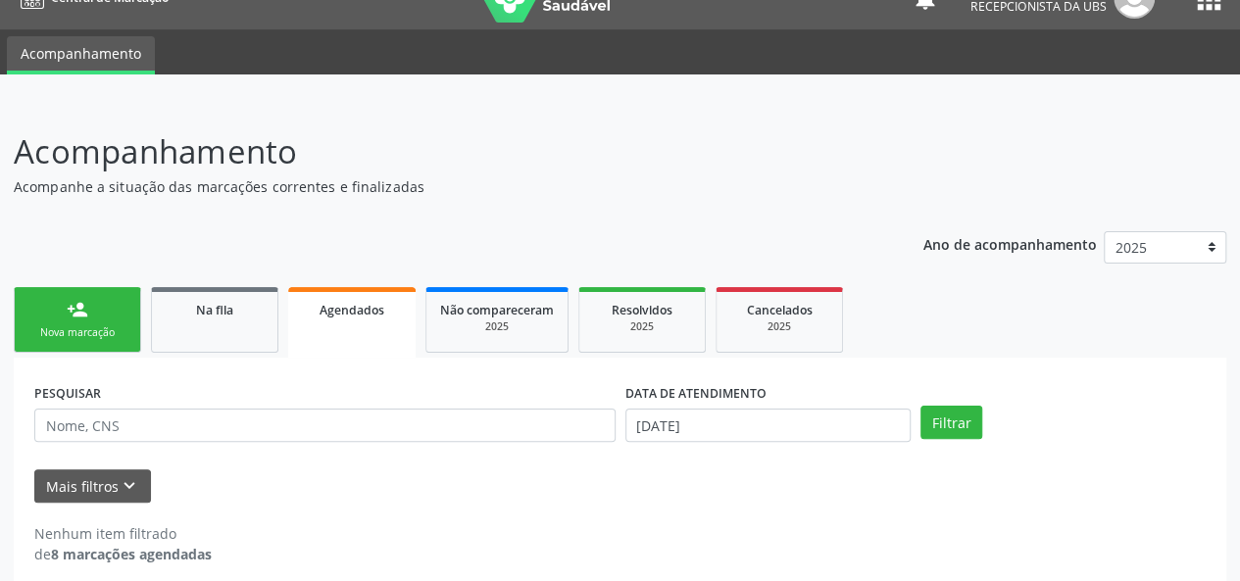
scroll to position [50, 0]
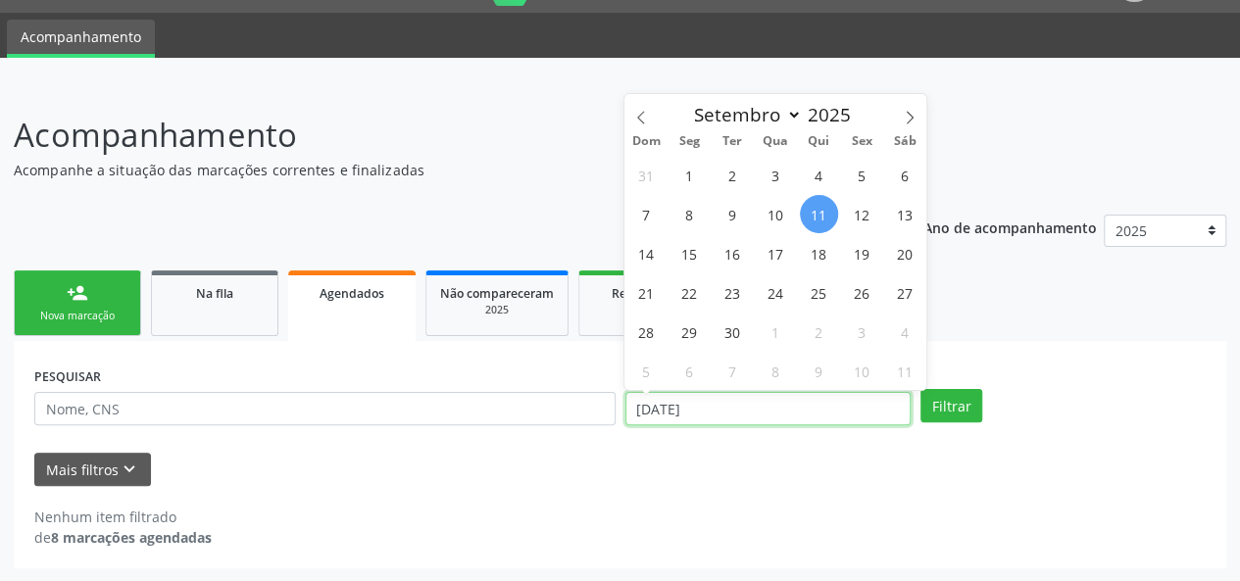
click at [784, 407] on input "[DATE]" at bounding box center [768, 408] width 285 height 33
click at [652, 111] on span at bounding box center [641, 110] width 33 height 33
click at [645, 112] on icon at bounding box center [641, 118] width 14 height 14
select select "6"
click at [728, 180] on span "1" at bounding box center [733, 175] width 38 height 38
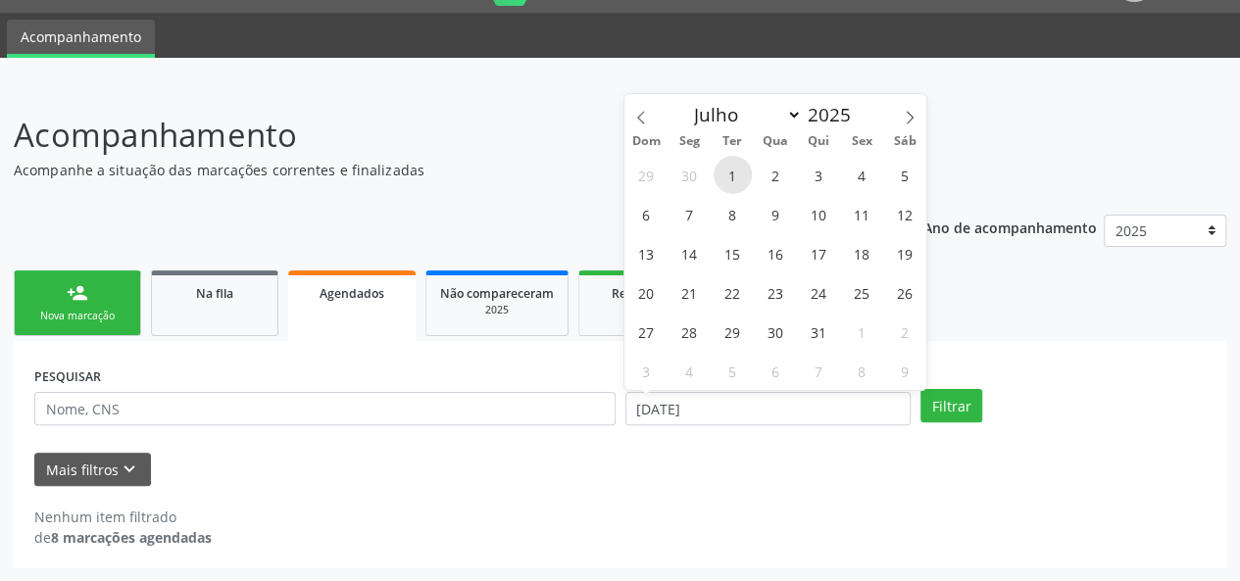
type input "[DATE]"
click at [916, 112] on icon at bounding box center [910, 118] width 14 height 14
select select "8"
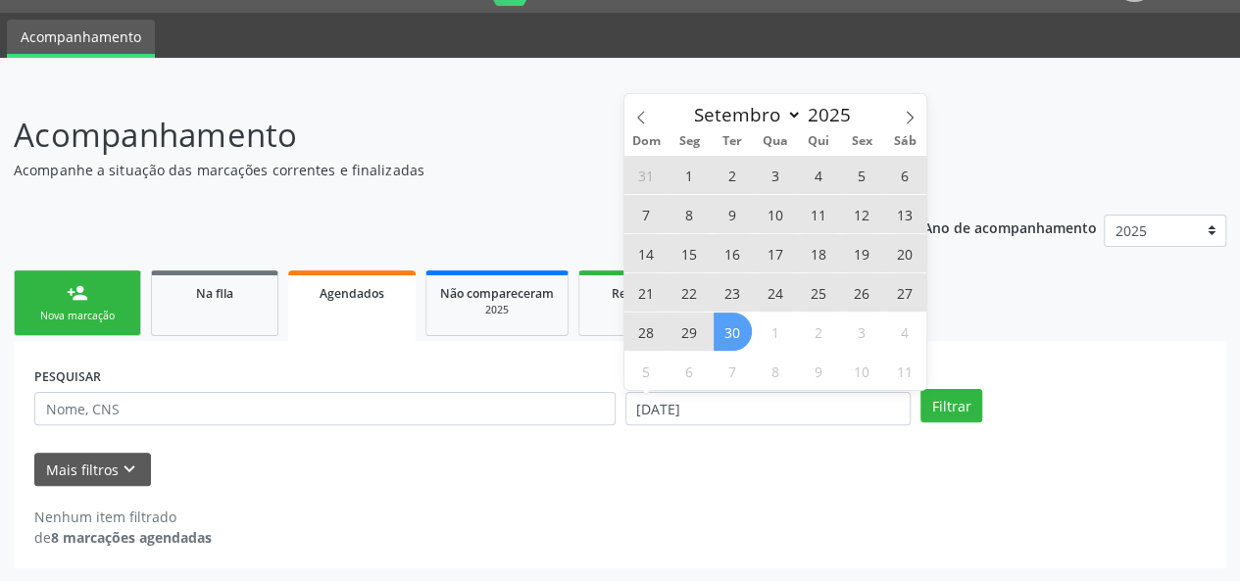
click at [730, 344] on span "30" at bounding box center [733, 332] width 38 height 38
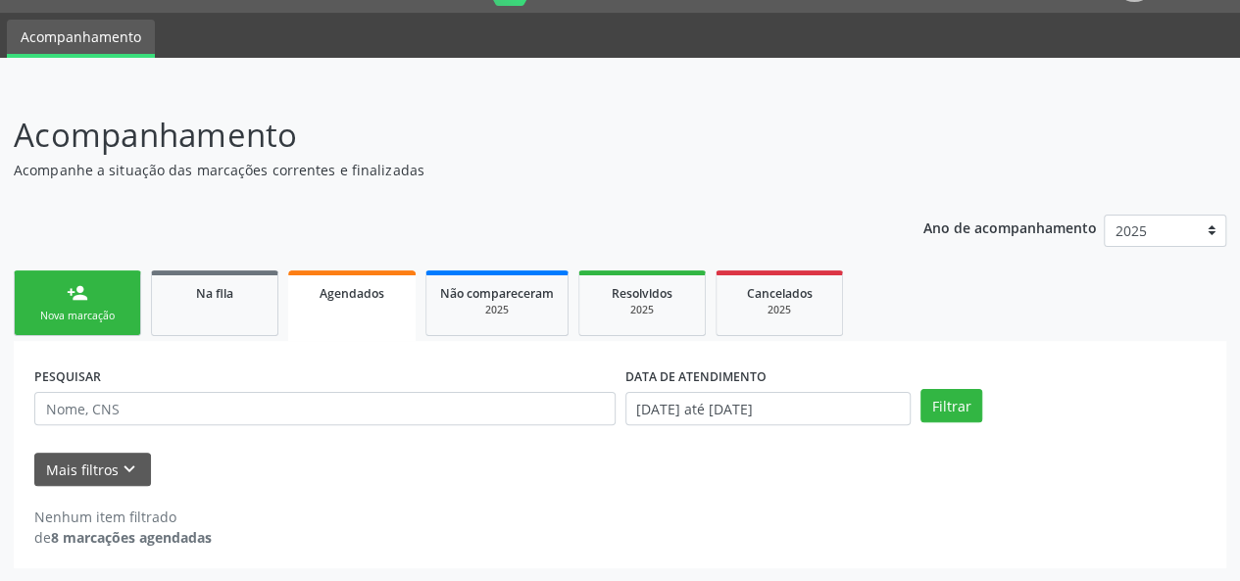
click at [945, 424] on div "PESQUISAR DATA DE ATENDIMENTO [DATE] até [DATE] Filtrar" at bounding box center [620, 400] width 1182 height 76
click at [947, 396] on button "Filtrar" at bounding box center [952, 405] width 62 height 33
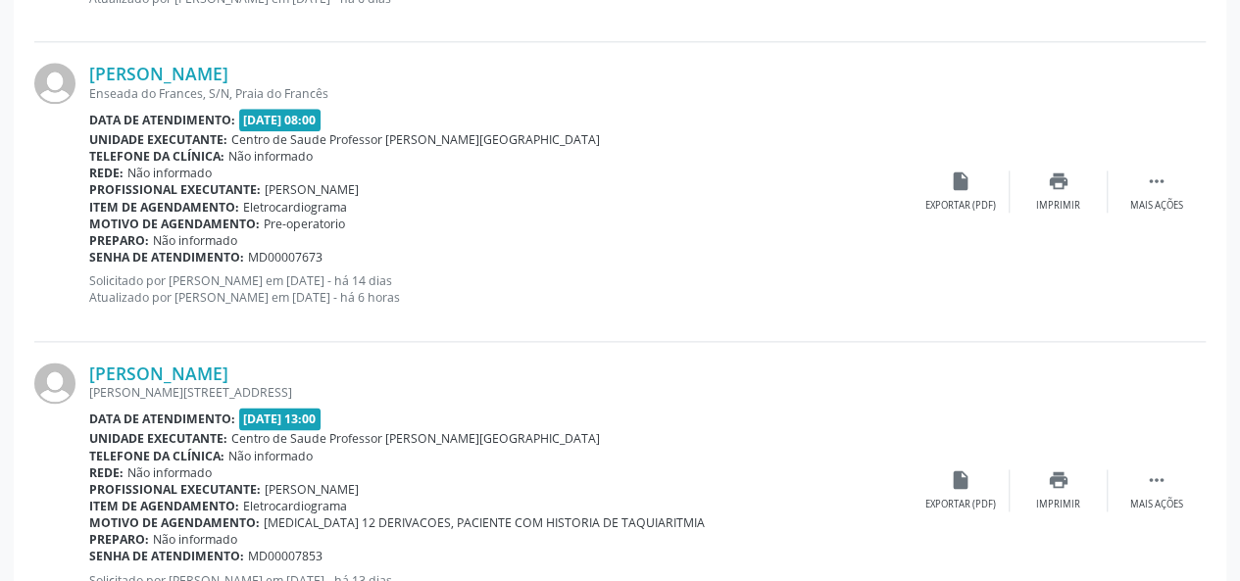
scroll to position [1129, 0]
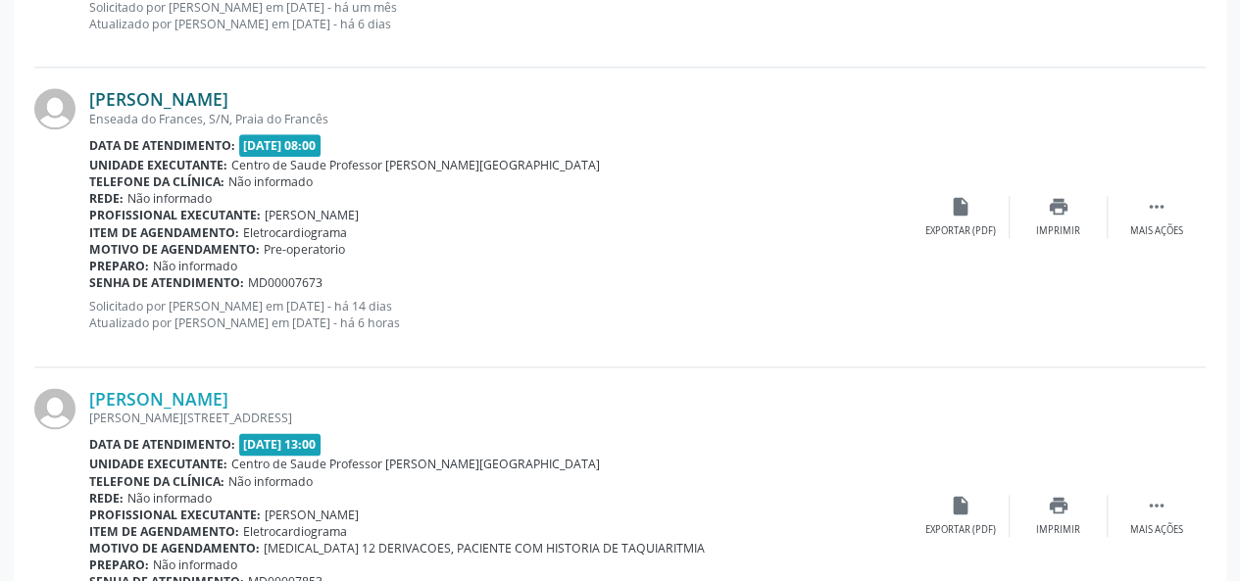
click at [137, 97] on link "[PERSON_NAME]" at bounding box center [158, 99] width 139 height 22
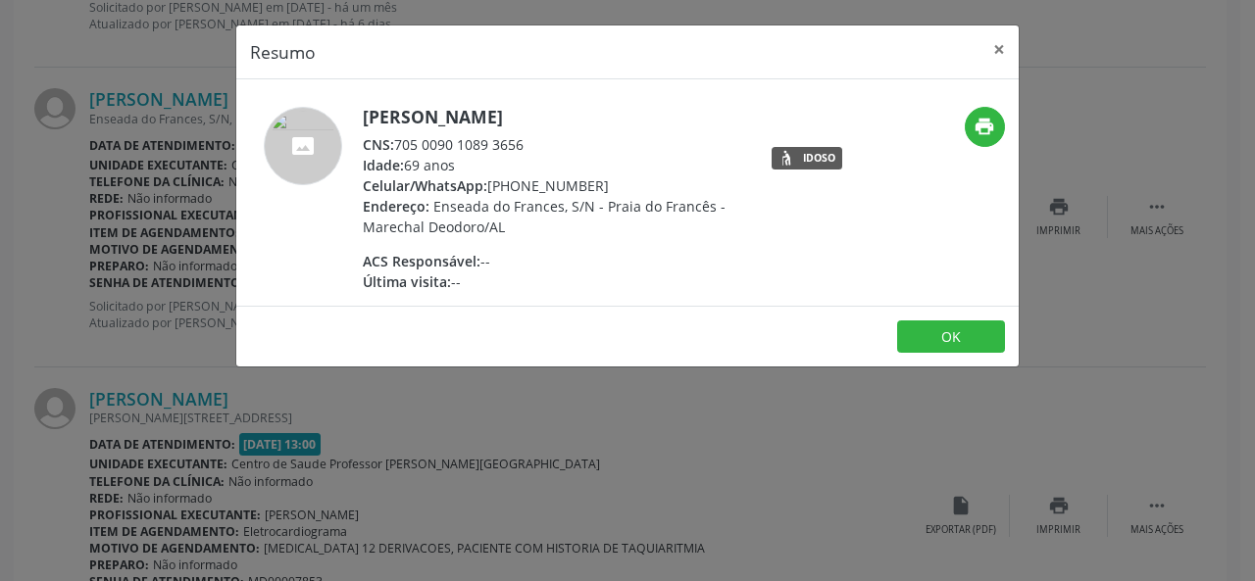
drag, startPoint x: 506, startPoint y: 143, endPoint x: 397, endPoint y: 148, distance: 109.0
click at [397, 148] on div "CNS: 705 0090 1089 3656" at bounding box center [553, 144] width 381 height 21
copy div "705 0090 1089 3656"
click at [1003, 46] on button "×" at bounding box center [999, 49] width 39 height 48
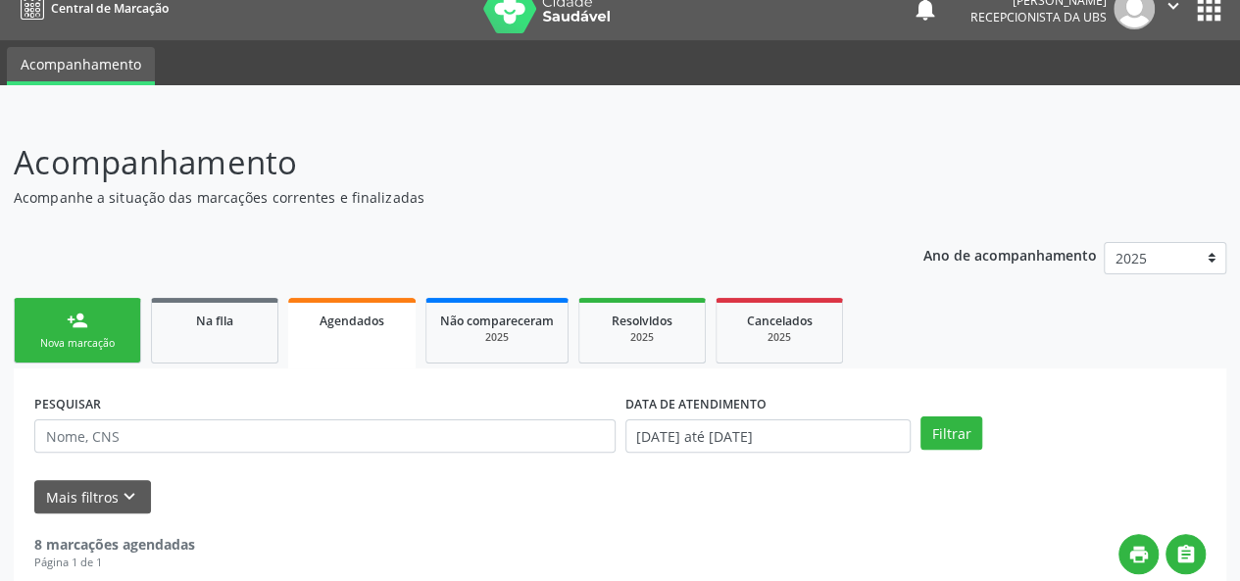
scroll to position [0, 0]
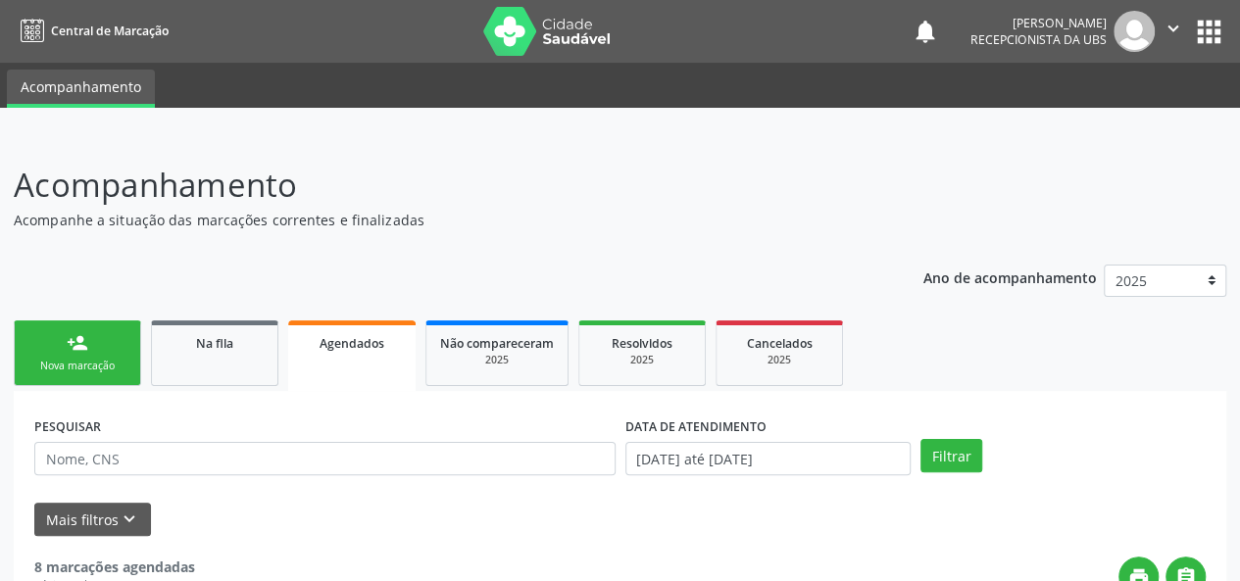
click at [1192, 30] on button "apps" at bounding box center [1209, 32] width 34 height 34
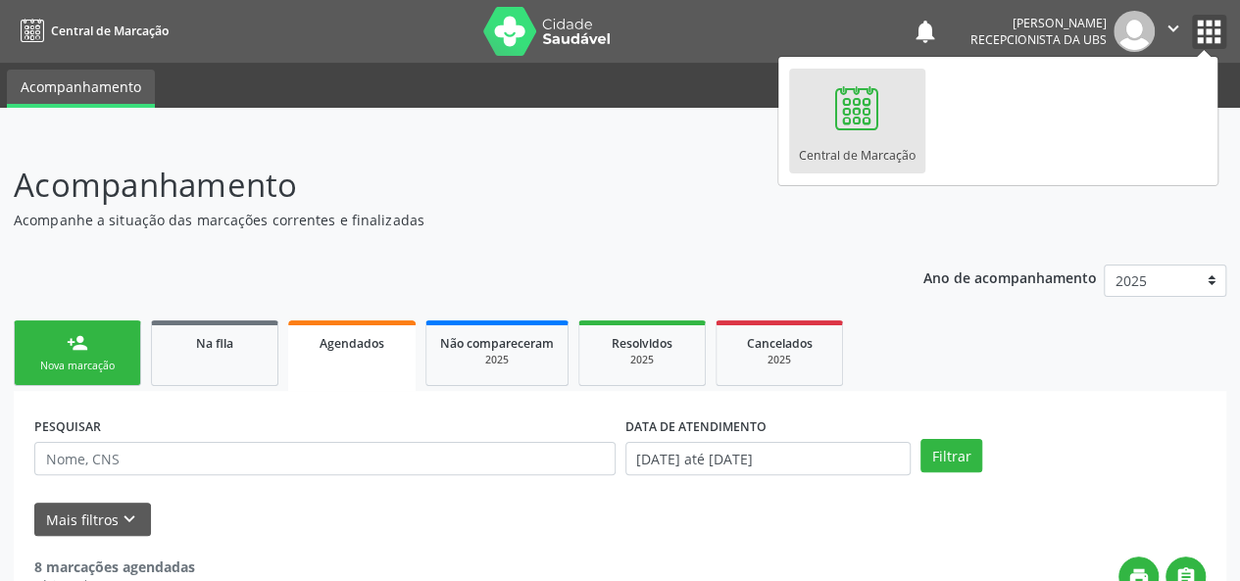
click at [1181, 32] on icon "" at bounding box center [1174, 29] width 22 height 22
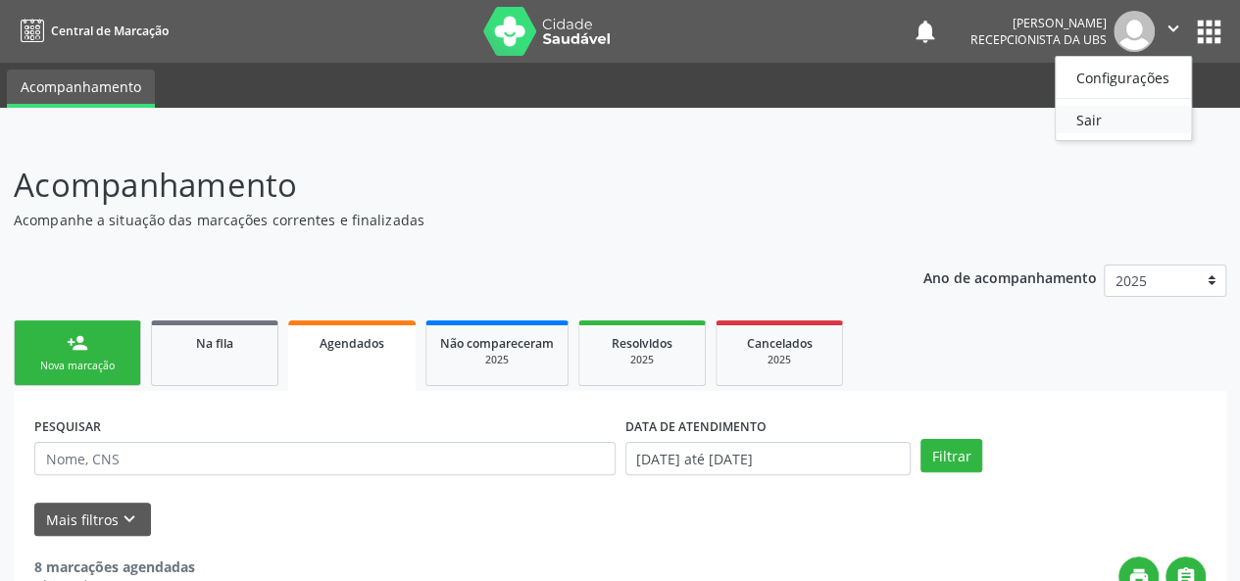
click at [1091, 117] on link "Sair" at bounding box center [1123, 119] width 135 height 27
